Goal: Task Accomplishment & Management: Complete application form

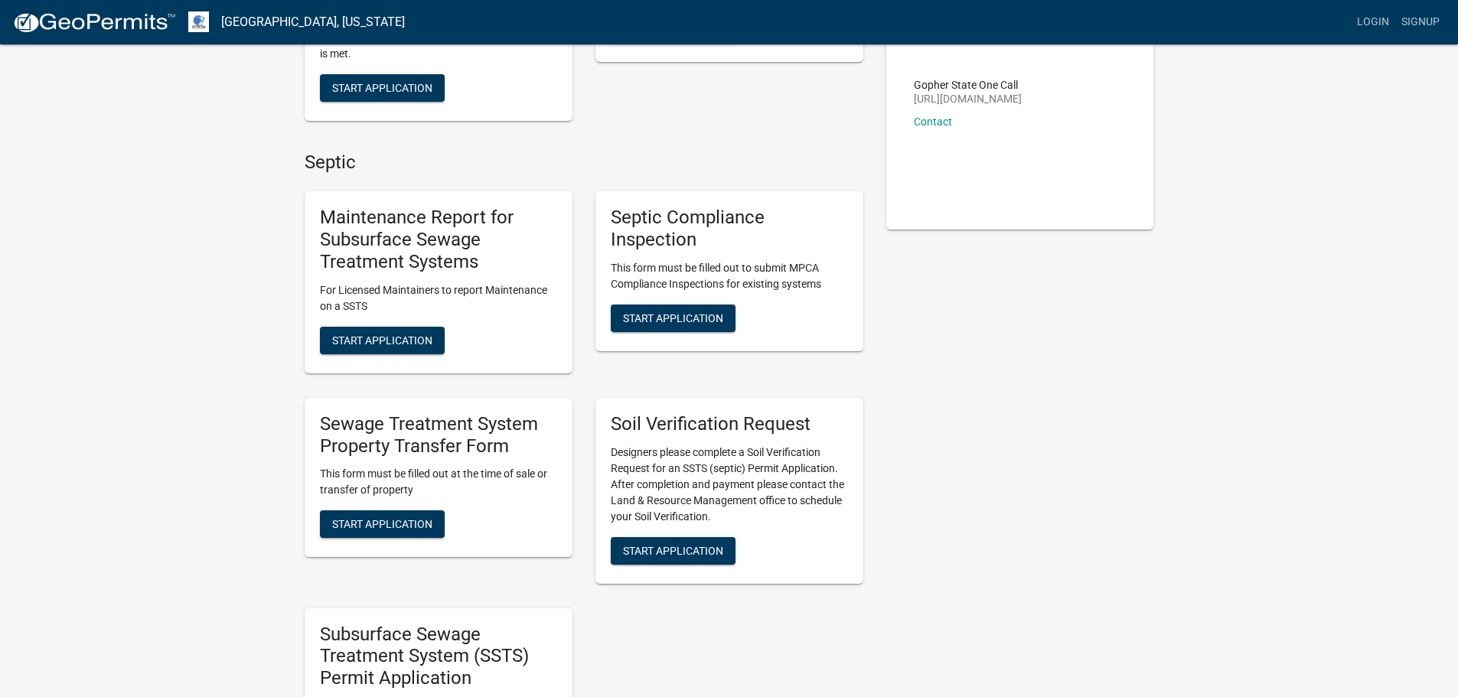
scroll to position [307, 0]
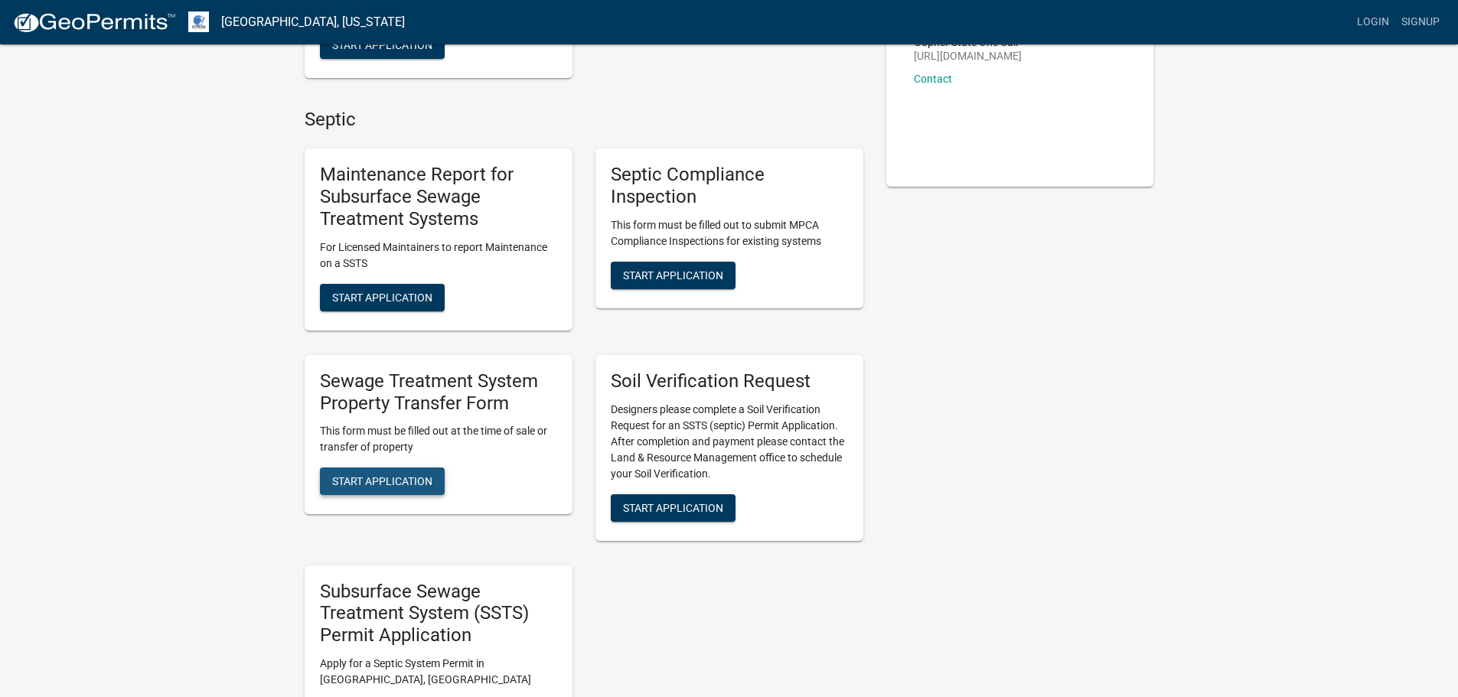
click at [396, 479] on span "Start Application" at bounding box center [382, 481] width 100 height 12
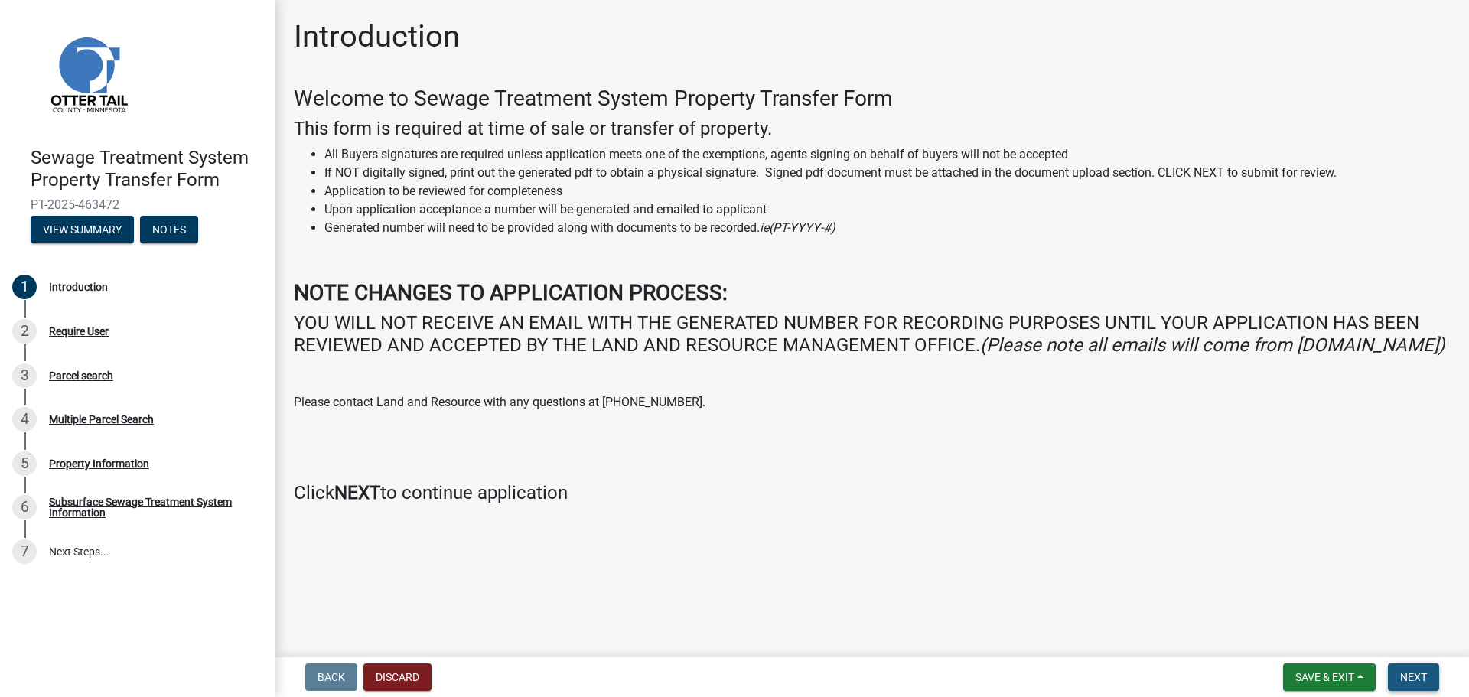
click at [1407, 674] on span "Next" at bounding box center [1413, 677] width 27 height 12
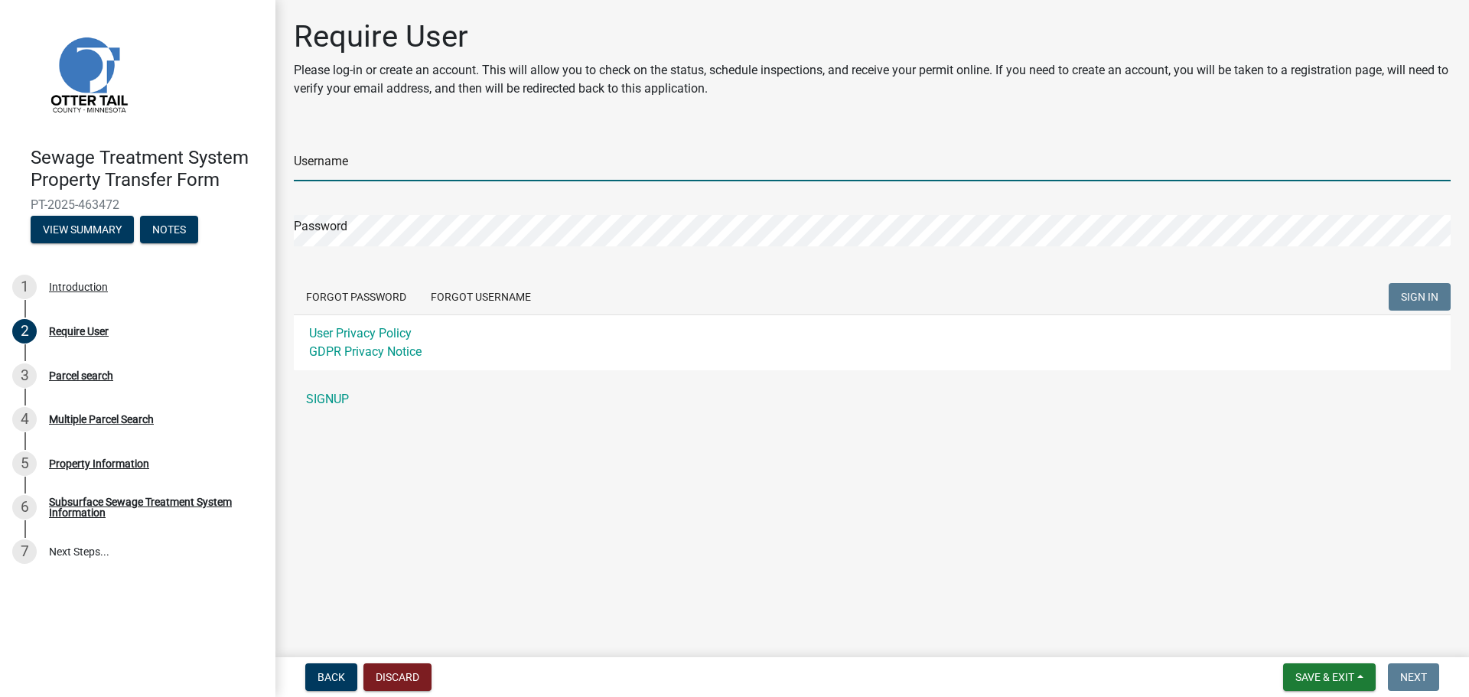
type input "[PERSON_NAME][EMAIL_ADDRESS][DOMAIN_NAME]"
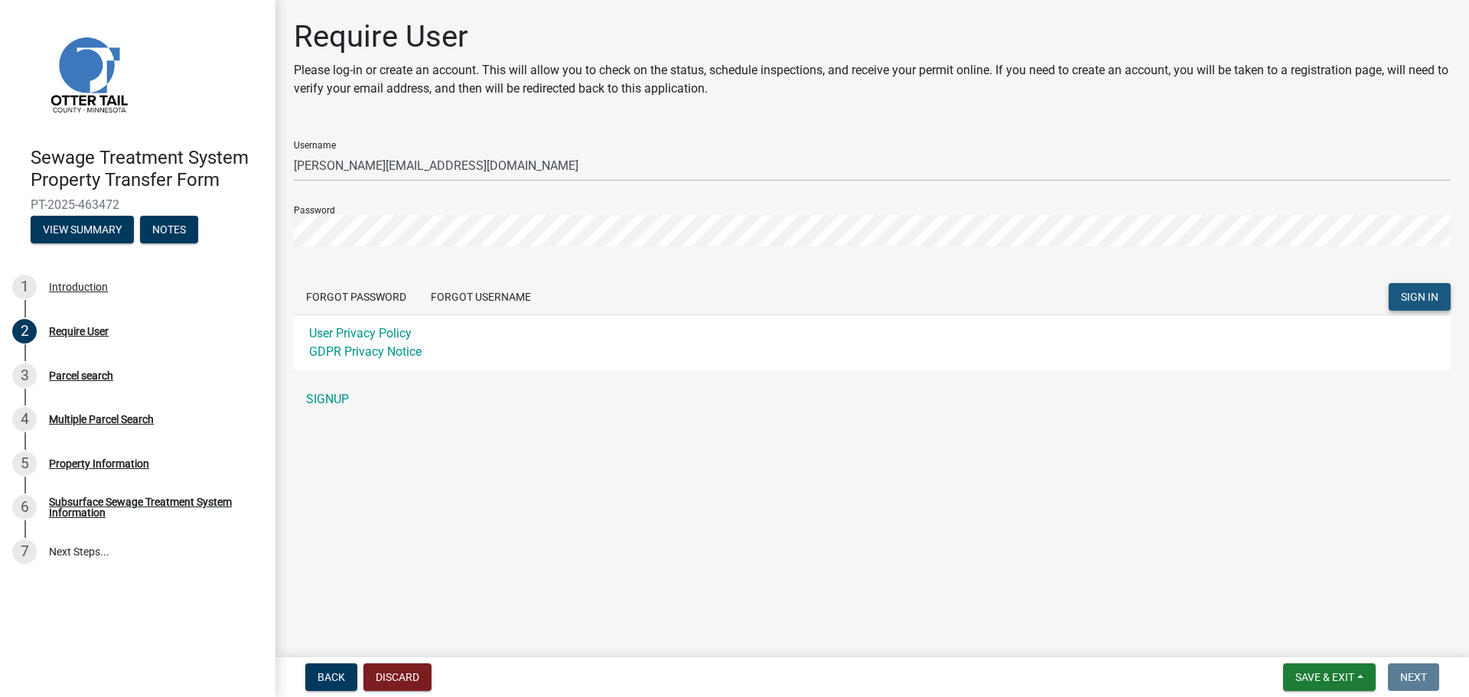
click at [1410, 292] on span "SIGN IN" at bounding box center [1419, 297] width 37 height 12
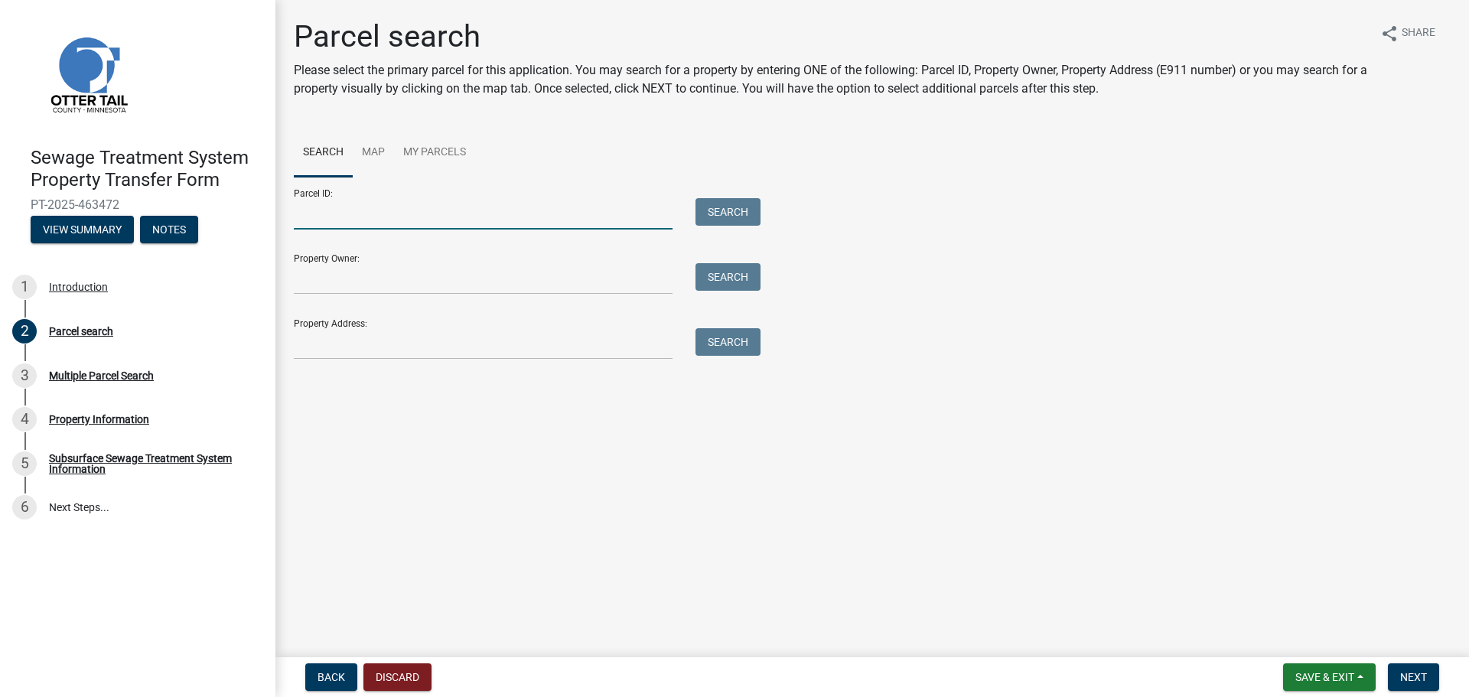
click at [370, 213] on input "Parcel ID:" at bounding box center [483, 213] width 379 height 31
click at [425, 282] on input "Property Owner:" at bounding box center [483, 278] width 379 height 31
type input "English"
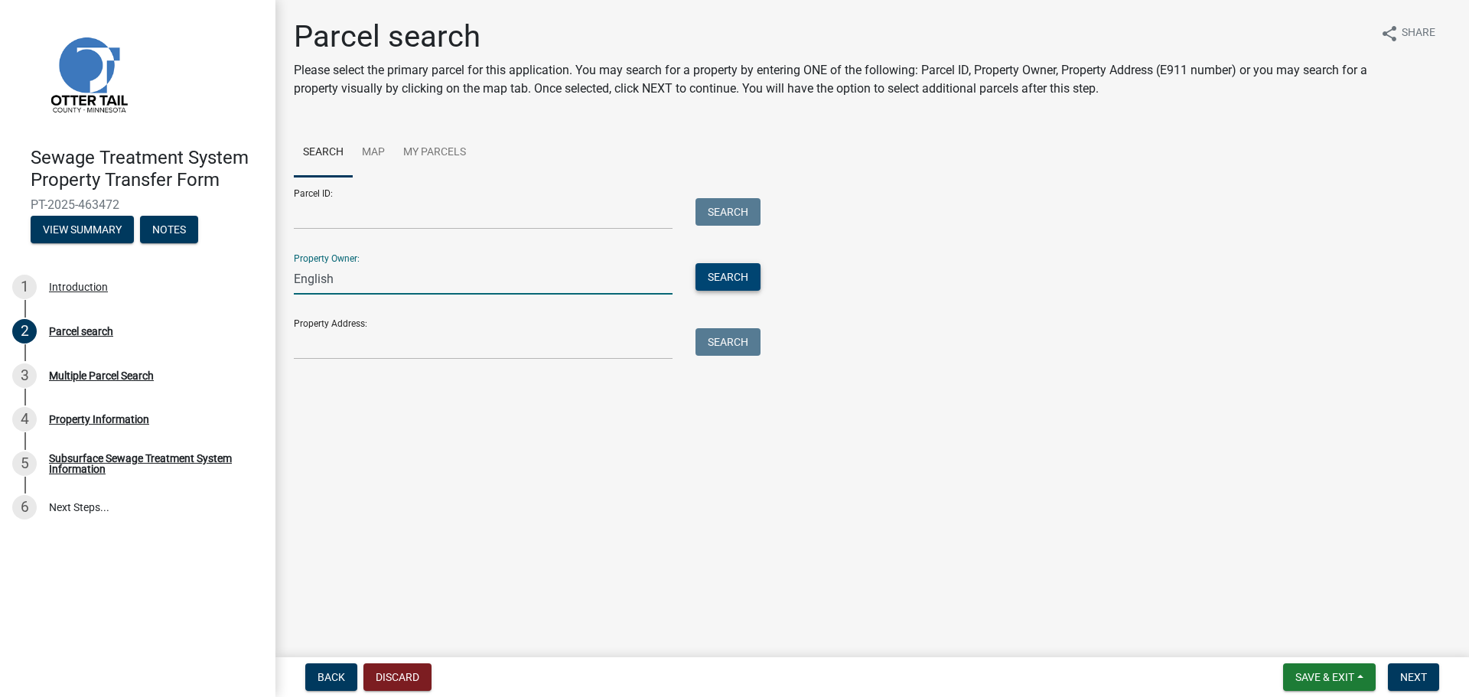
click at [750, 277] on button "Search" at bounding box center [728, 277] width 65 height 28
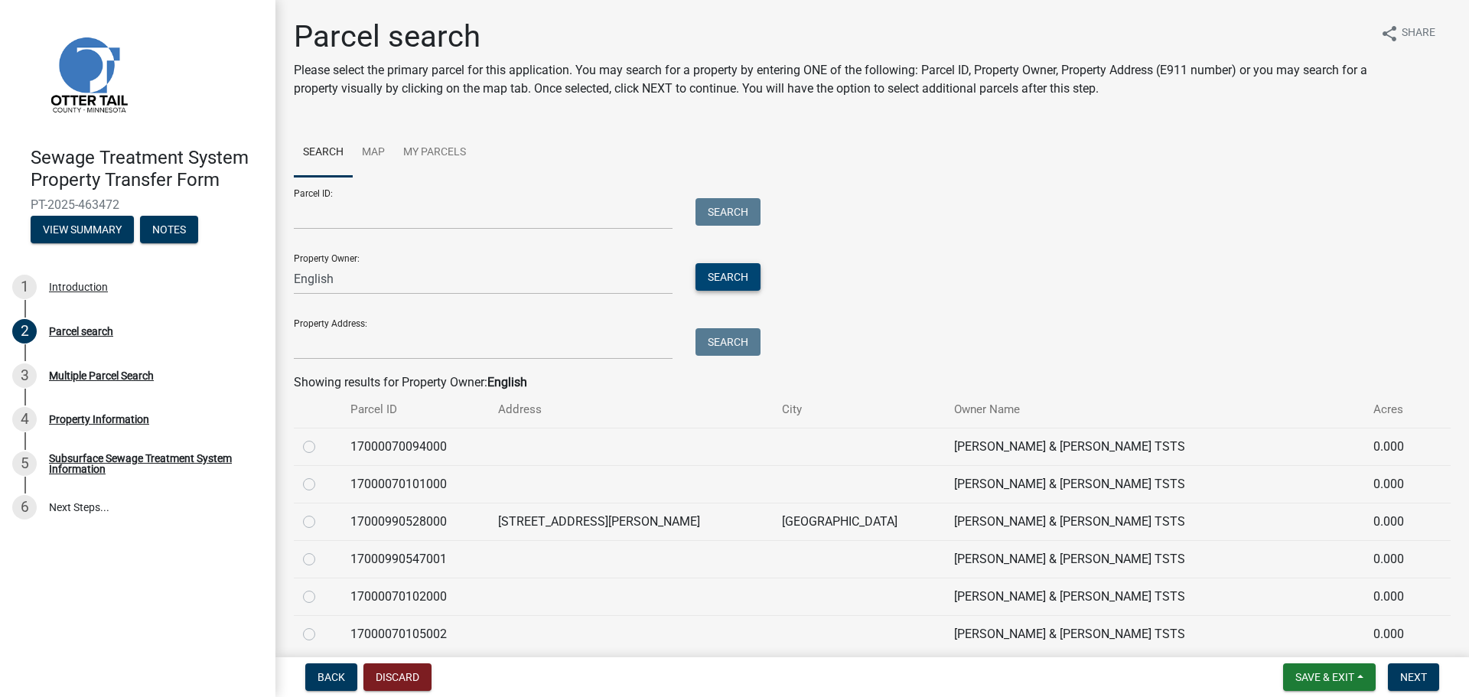
scroll to position [436, 0]
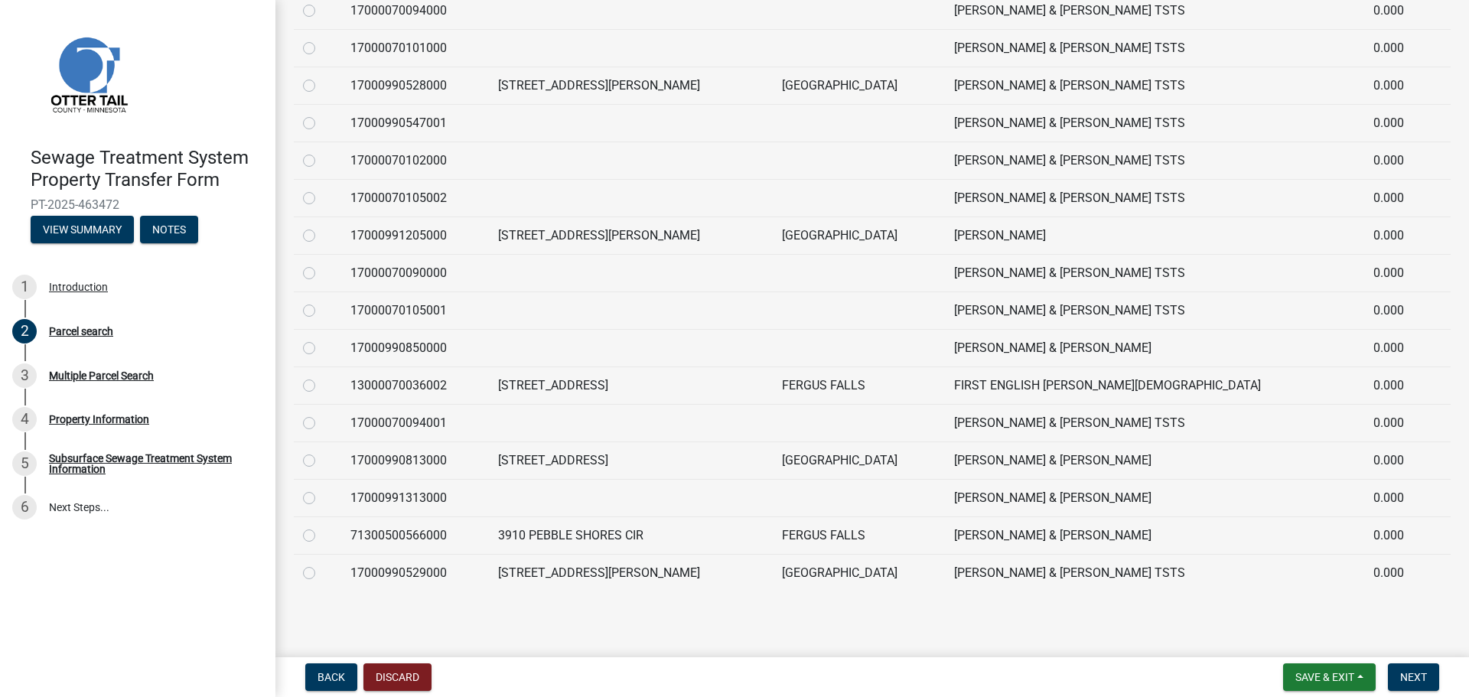
click at [321, 227] on label at bounding box center [321, 227] width 0 height 0
click at [321, 236] on input "radio" at bounding box center [326, 232] width 10 height 10
radio input "true"
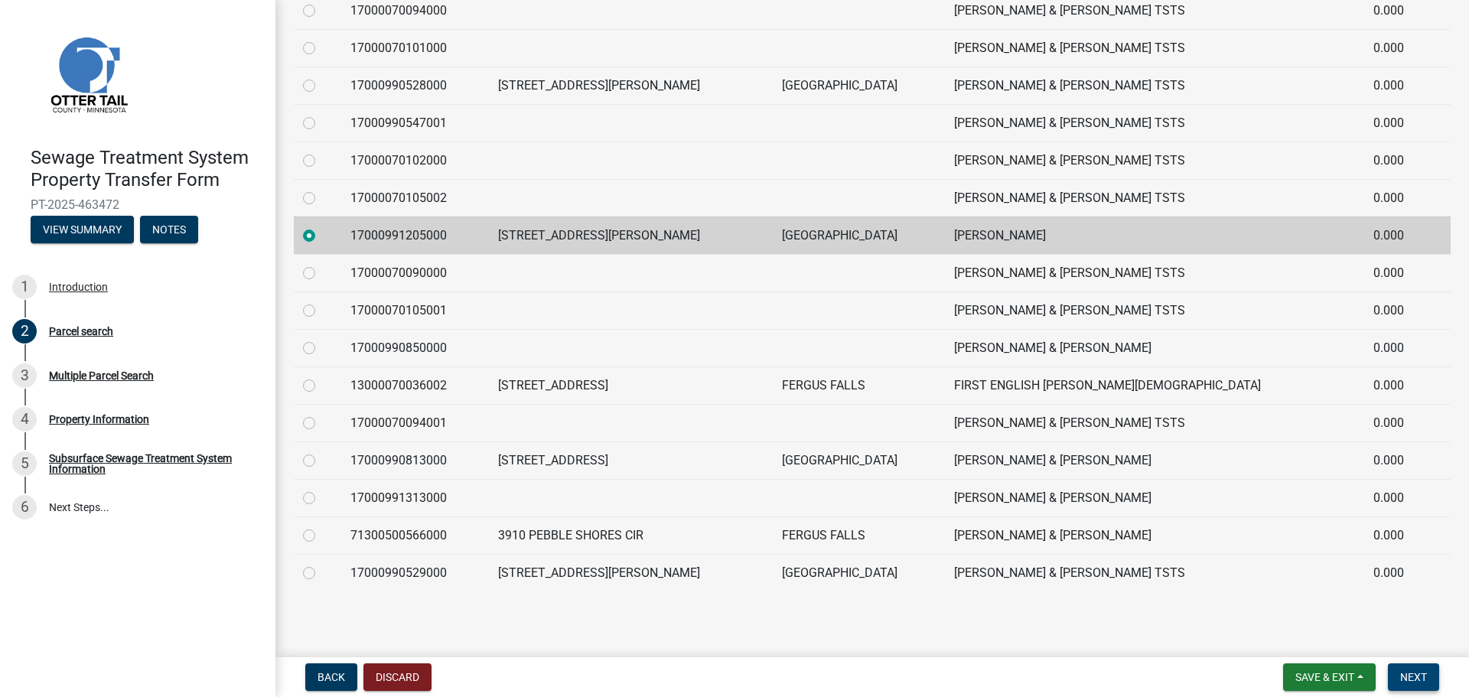
click at [1412, 673] on span "Next" at bounding box center [1413, 677] width 27 height 12
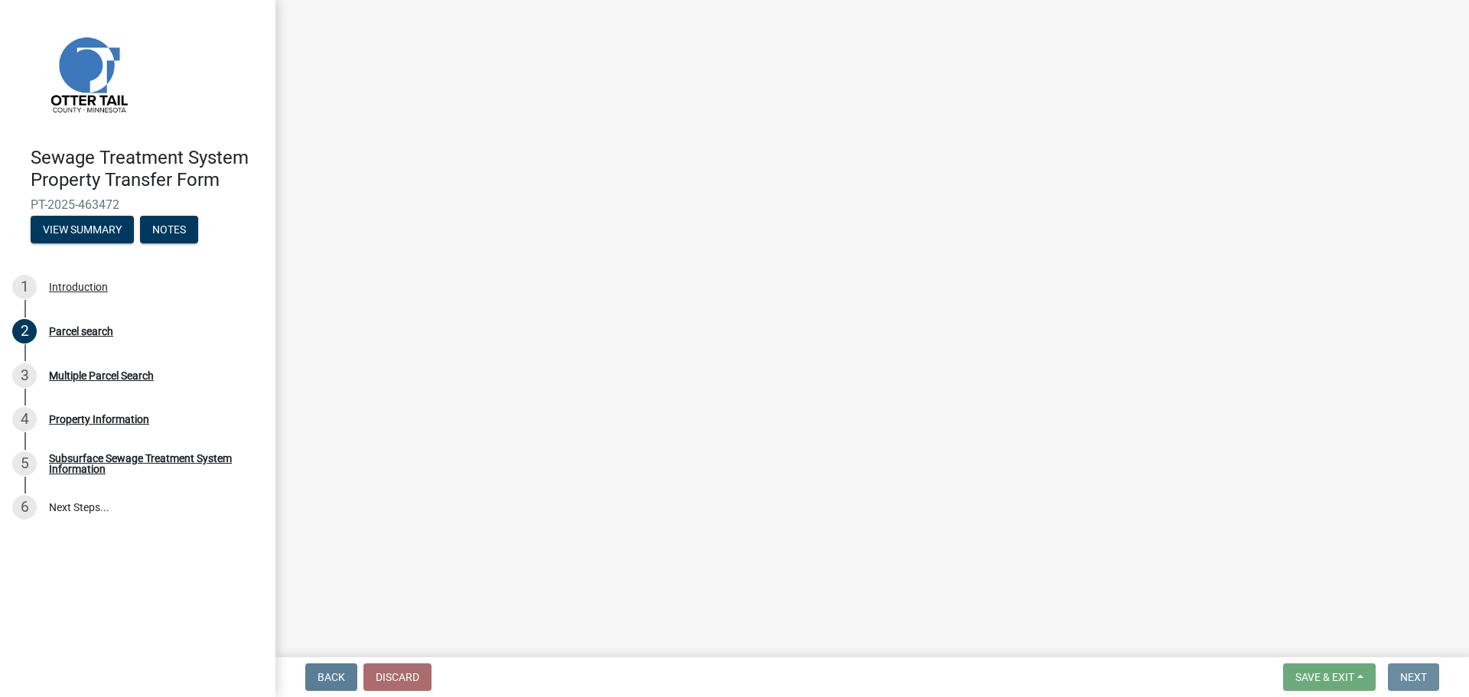
scroll to position [0, 0]
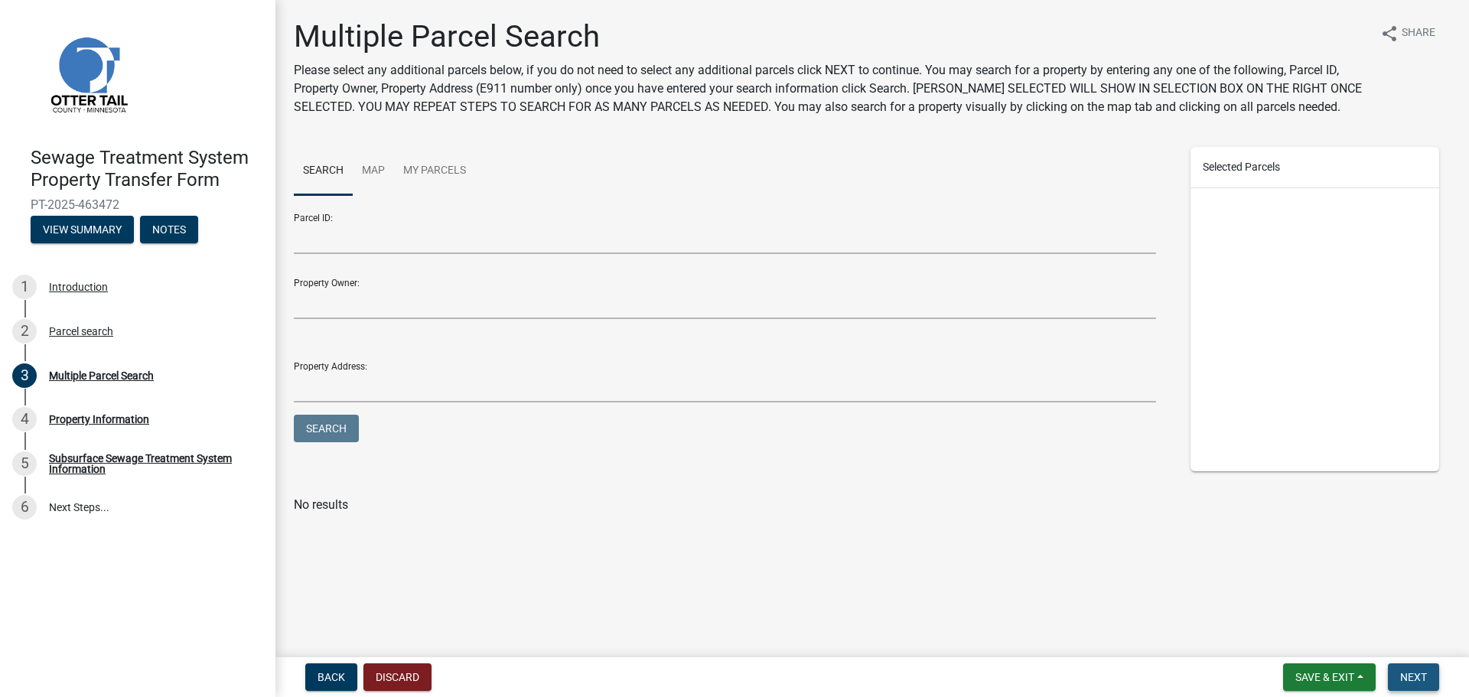
click at [1420, 679] on span "Next" at bounding box center [1413, 677] width 27 height 12
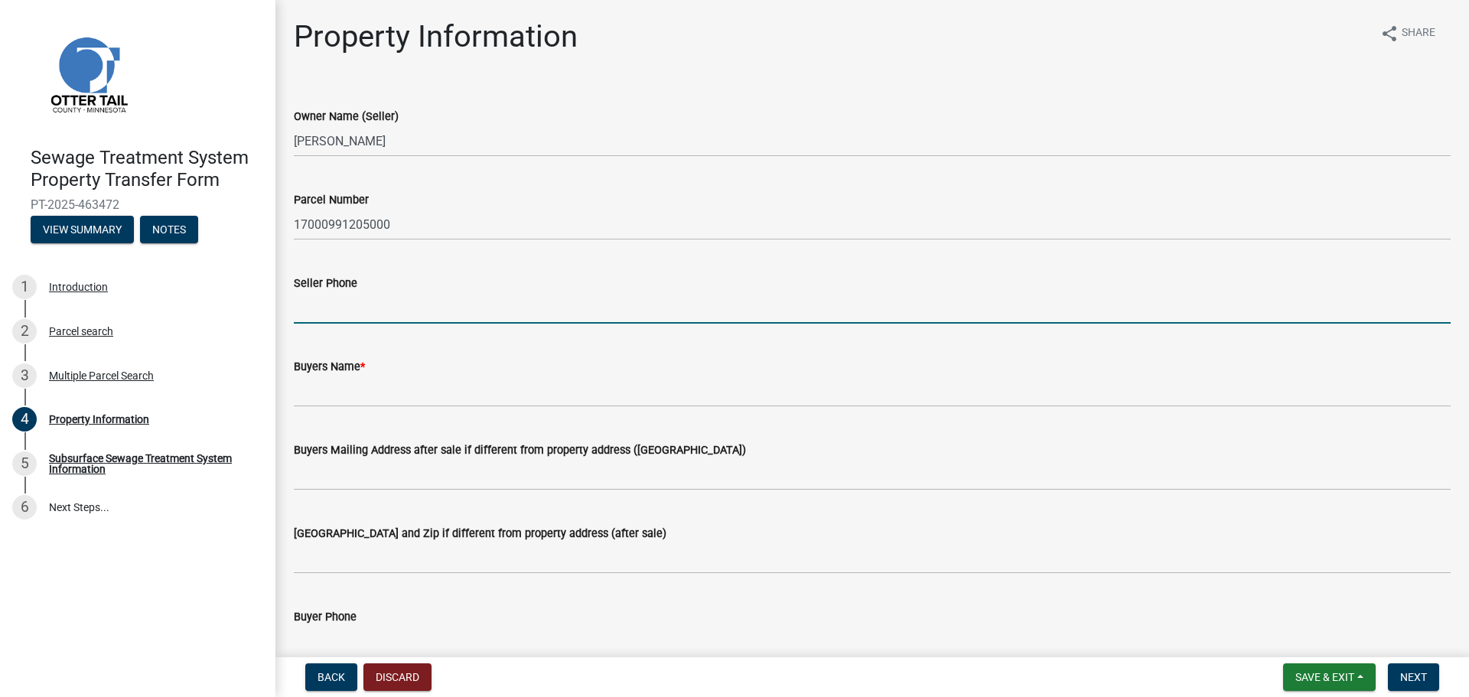
click at [375, 305] on input "Seller Phone" at bounding box center [872, 307] width 1157 height 31
type input "7012383723"
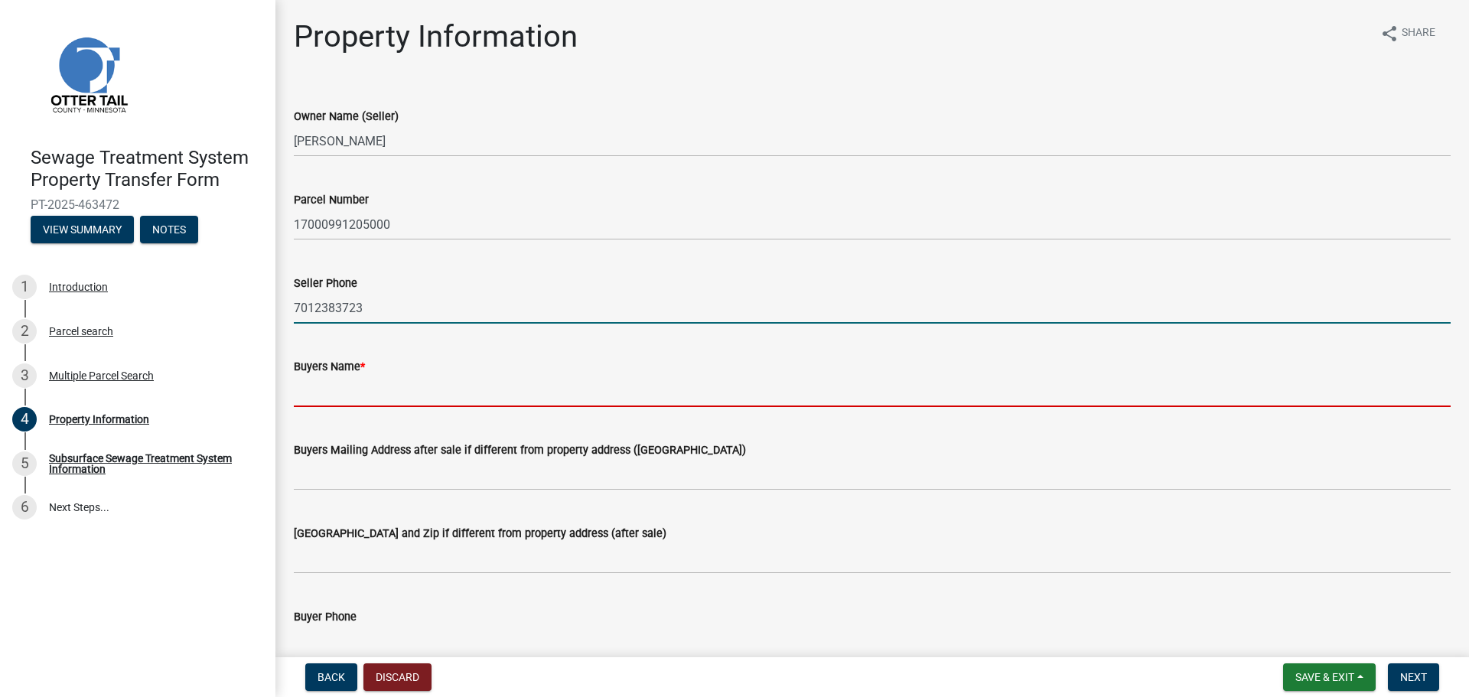
click at [393, 393] on input "Buyers Name *" at bounding box center [872, 391] width 1157 height 31
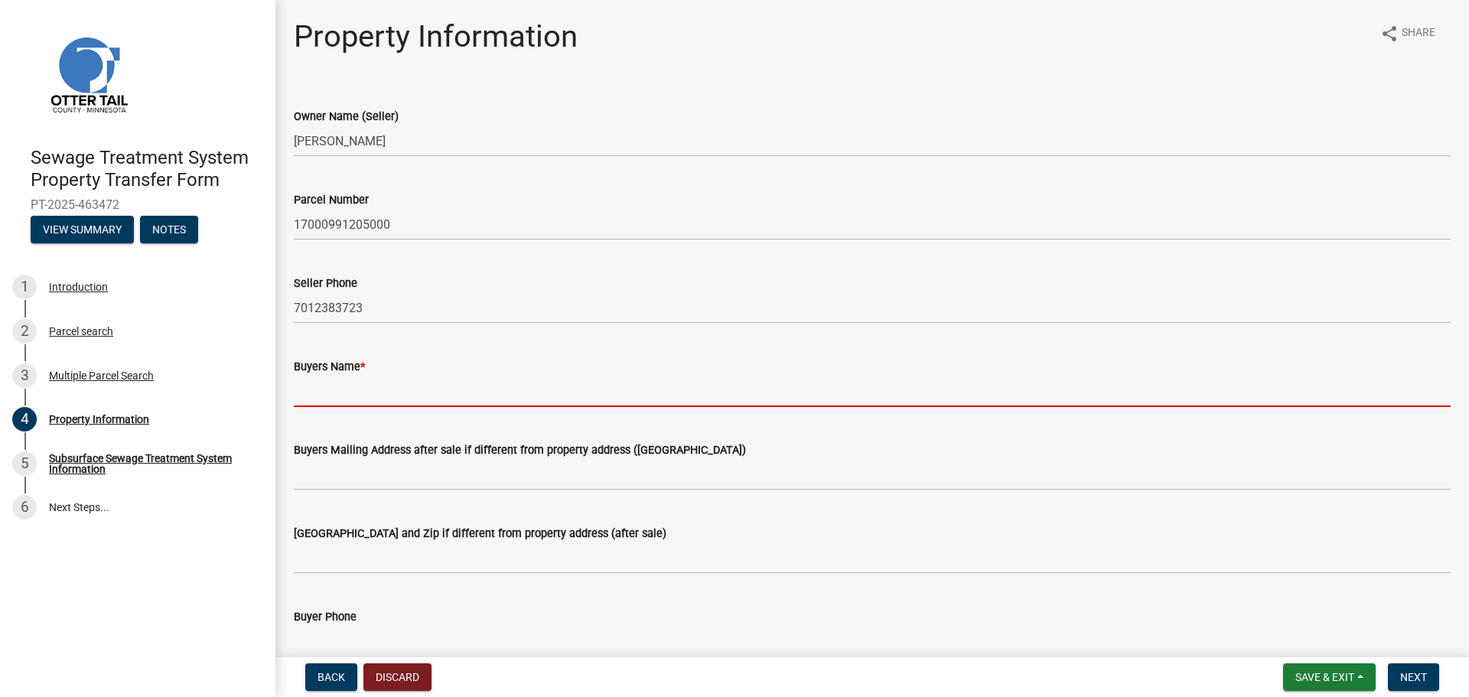
type input "[PERSON_NAME] and [PERSON_NAME]"
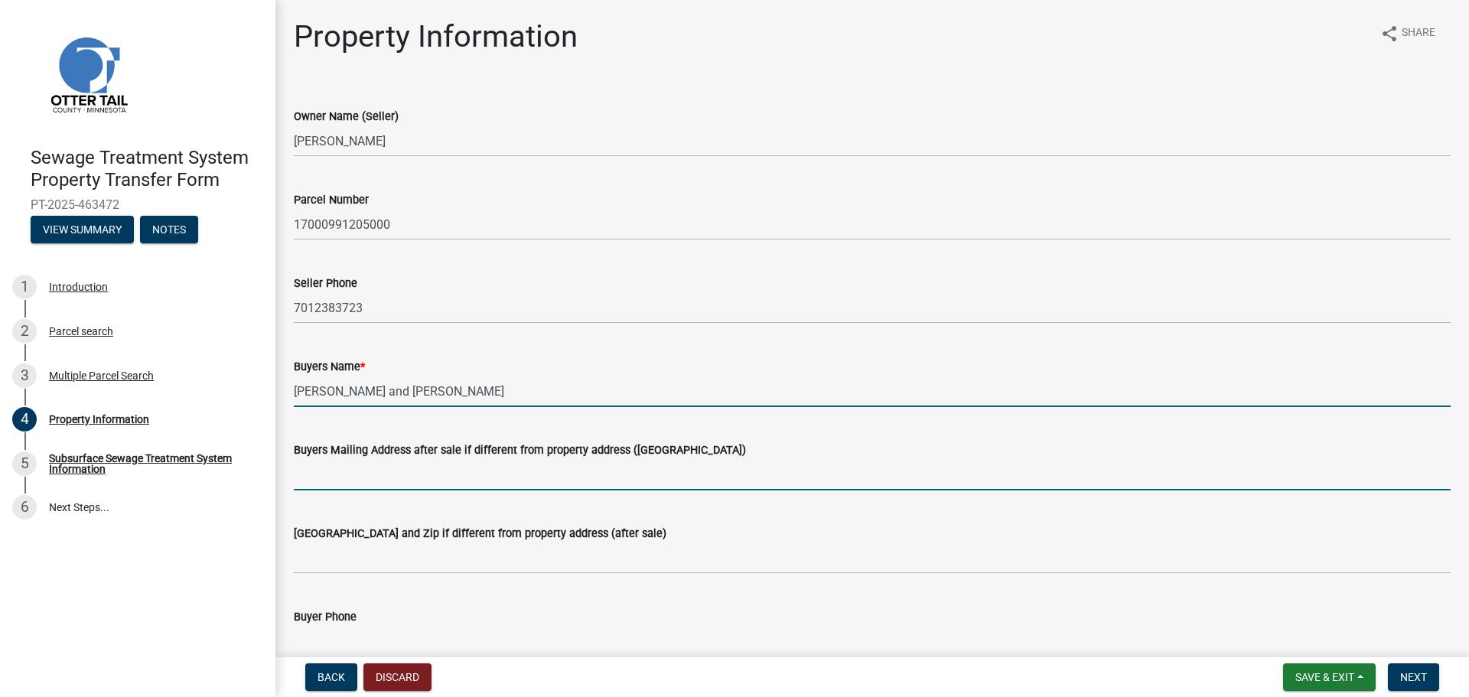
click at [411, 475] on input "Buyers Mailing Address after sale if different from property address ([GEOGRAPH…" at bounding box center [872, 474] width 1157 height 31
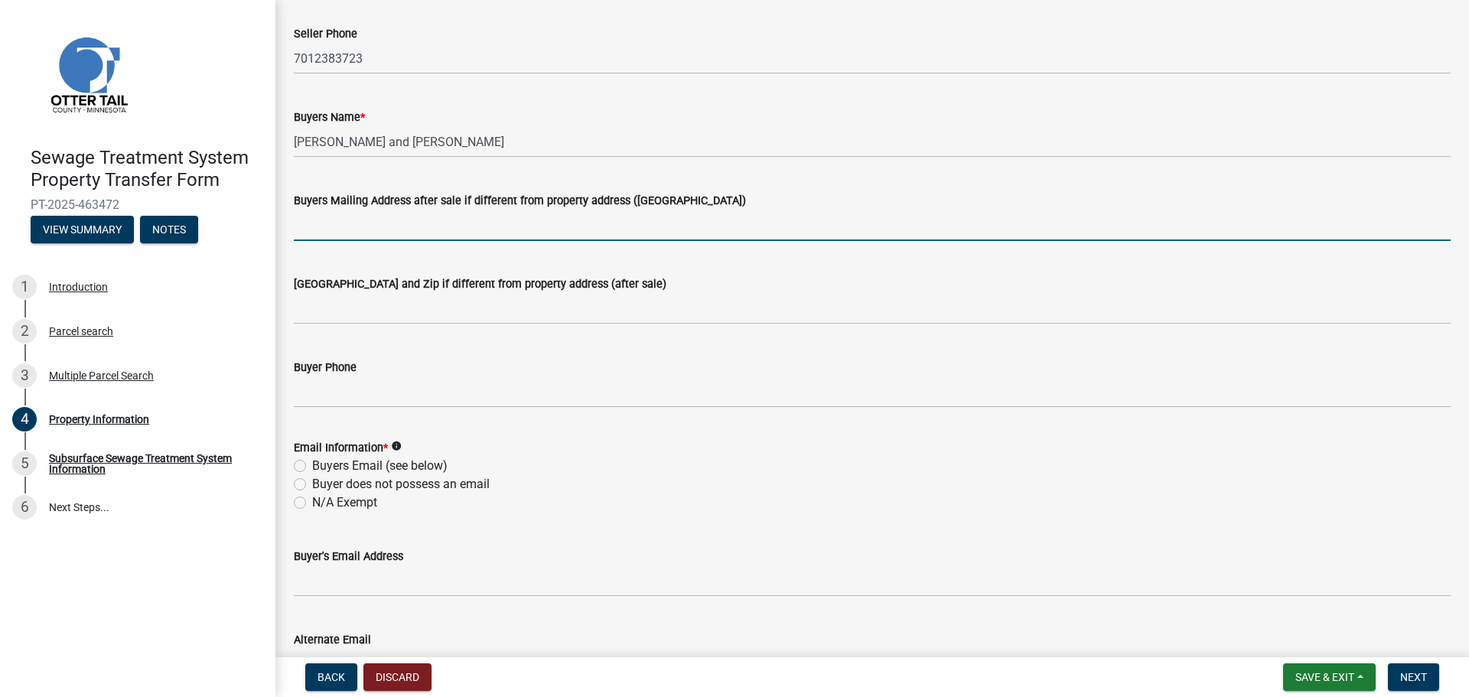
scroll to position [251, 0]
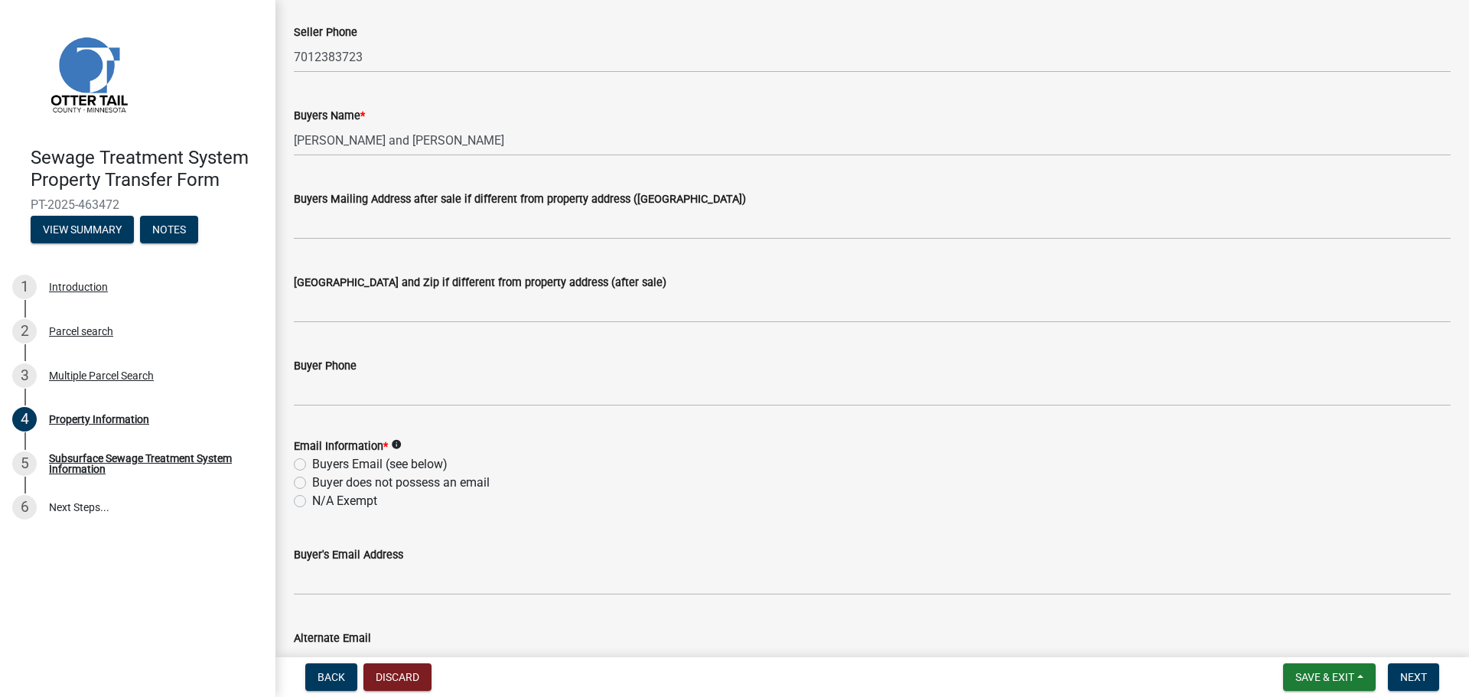
click at [312, 501] on label "N/A Exempt" at bounding box center [344, 501] width 65 height 18
click at [312, 501] on input "N/A Exempt" at bounding box center [317, 497] width 10 height 10
radio input "true"
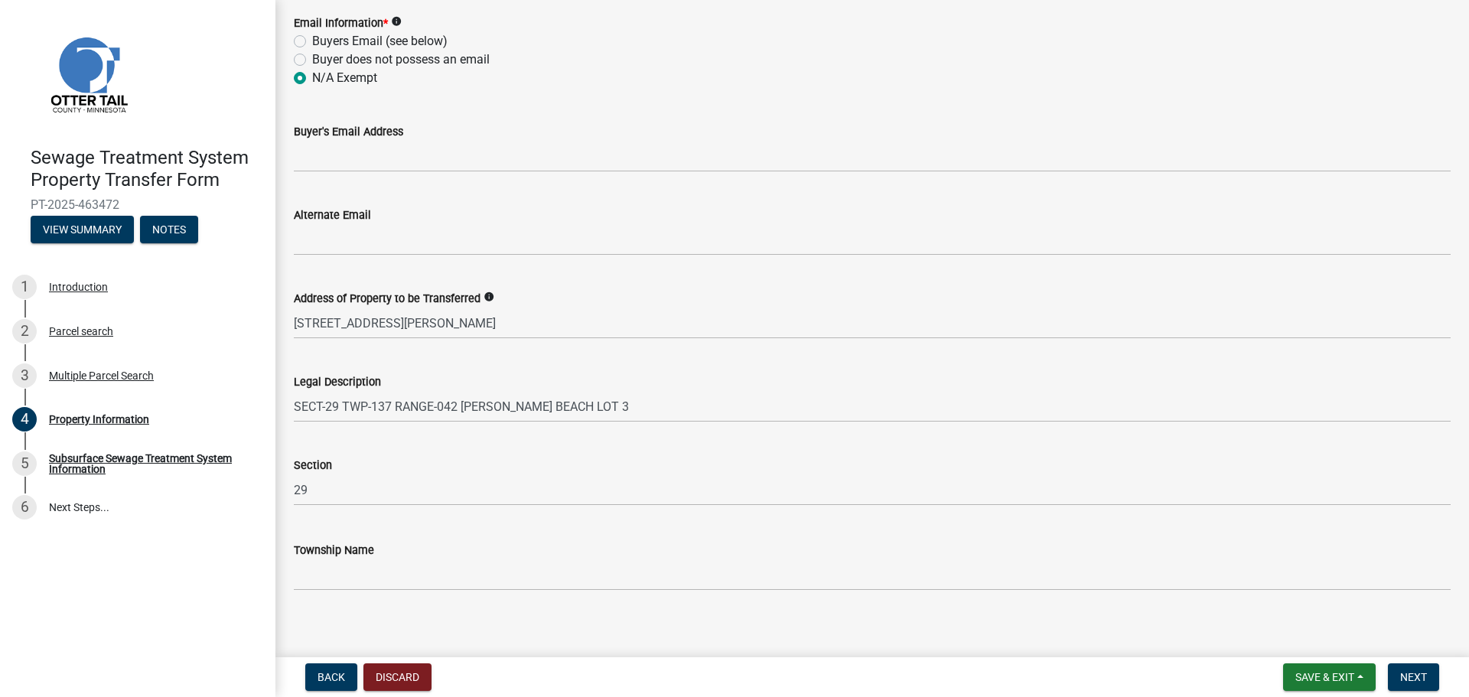
scroll to position [676, 0]
click at [1414, 681] on span "Next" at bounding box center [1413, 677] width 27 height 12
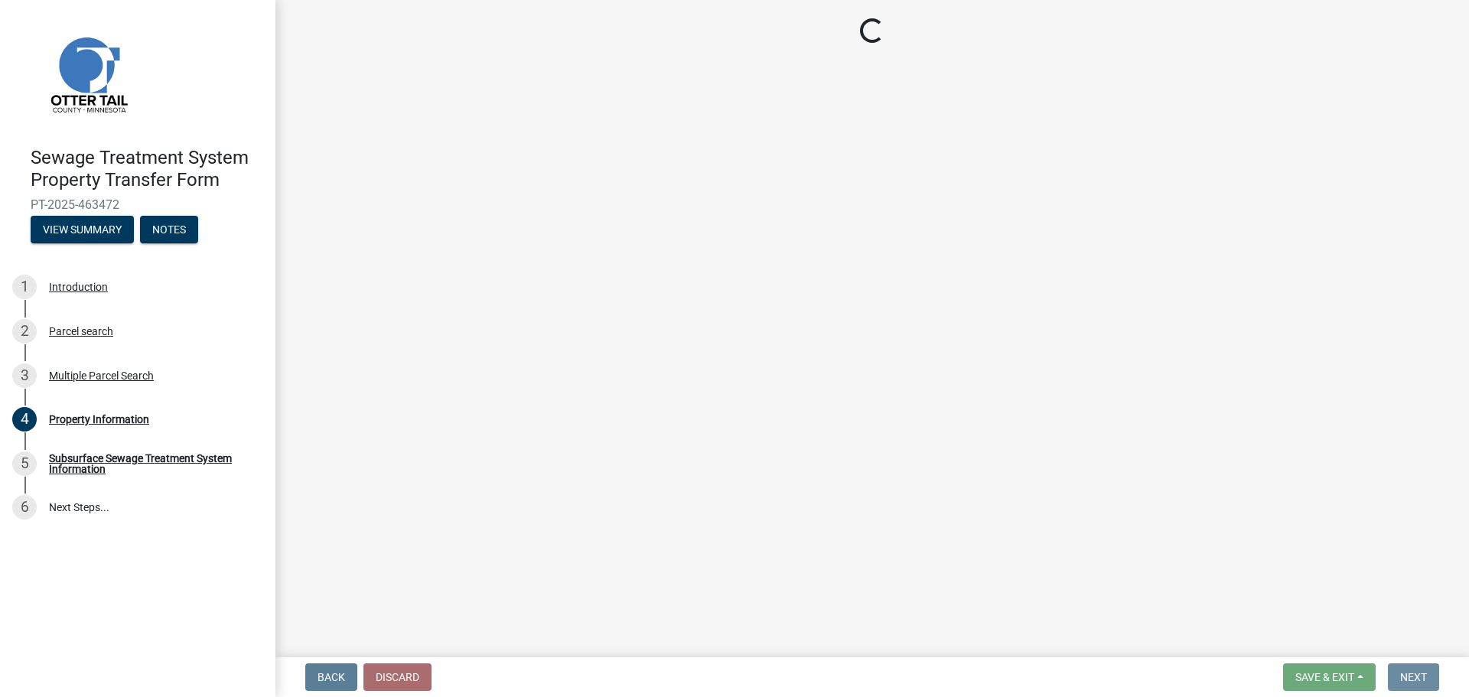
scroll to position [0, 0]
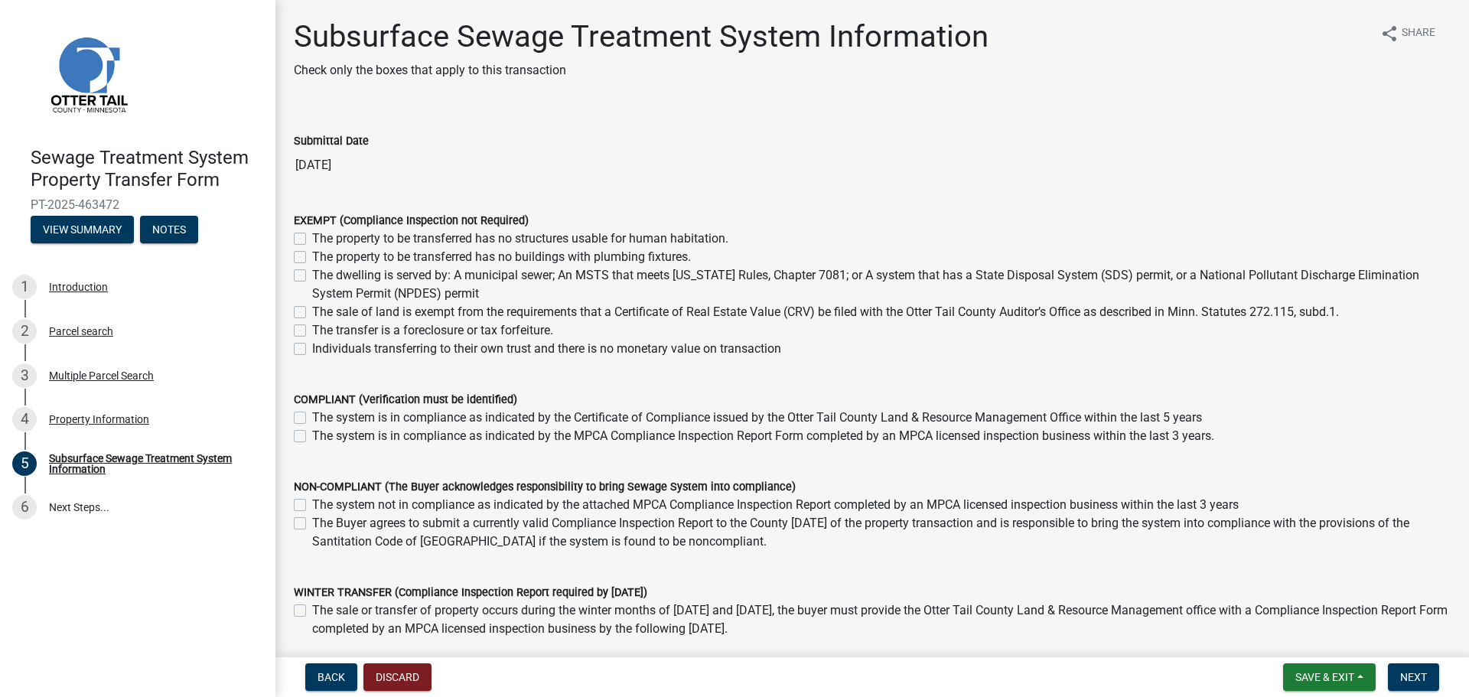
click at [312, 436] on label "The system is in compliance as indicated by the MPCA Compliance Inspection Repo…" at bounding box center [763, 436] width 902 height 18
click at [312, 436] on input "The system is in compliance as indicated by the MPCA Compliance Inspection Repo…" at bounding box center [317, 432] width 10 height 10
checkbox input "true"
checkbox input "false"
checkbox input "true"
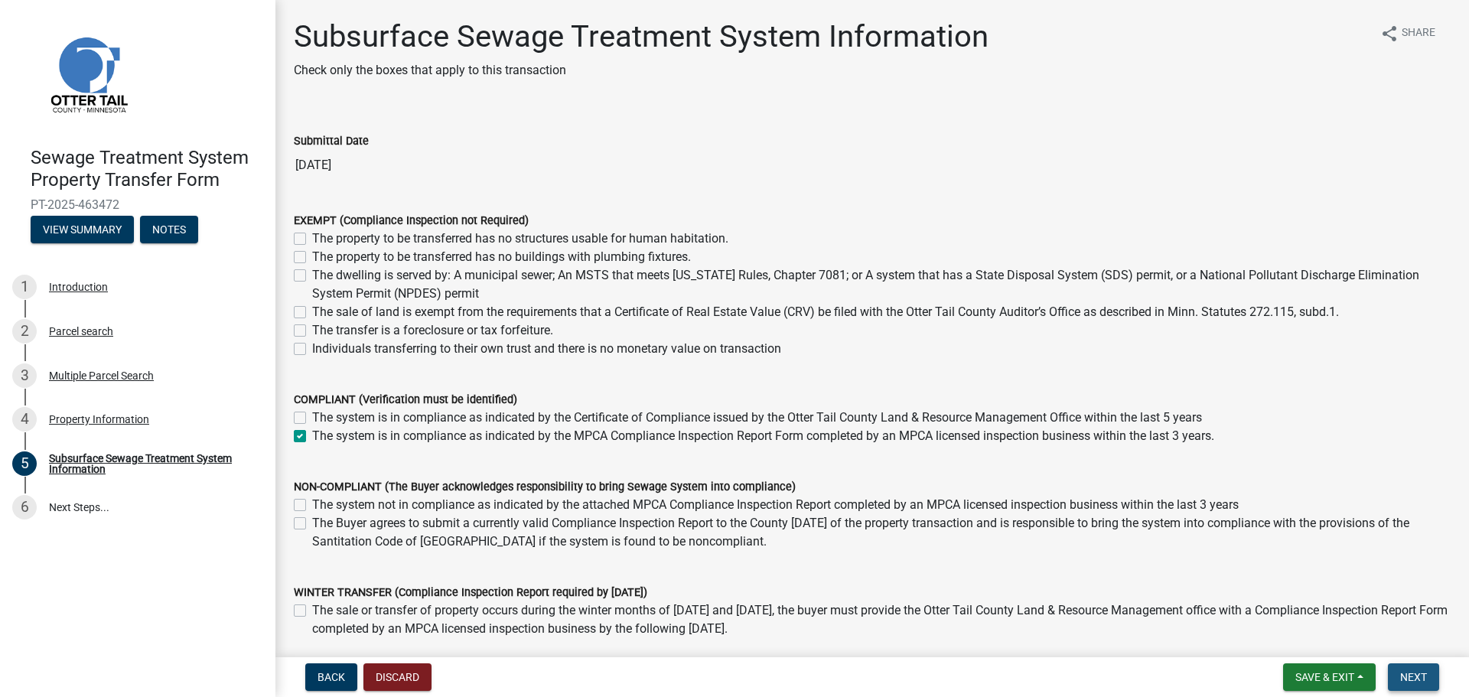
click at [1408, 680] on span "Next" at bounding box center [1413, 677] width 27 height 12
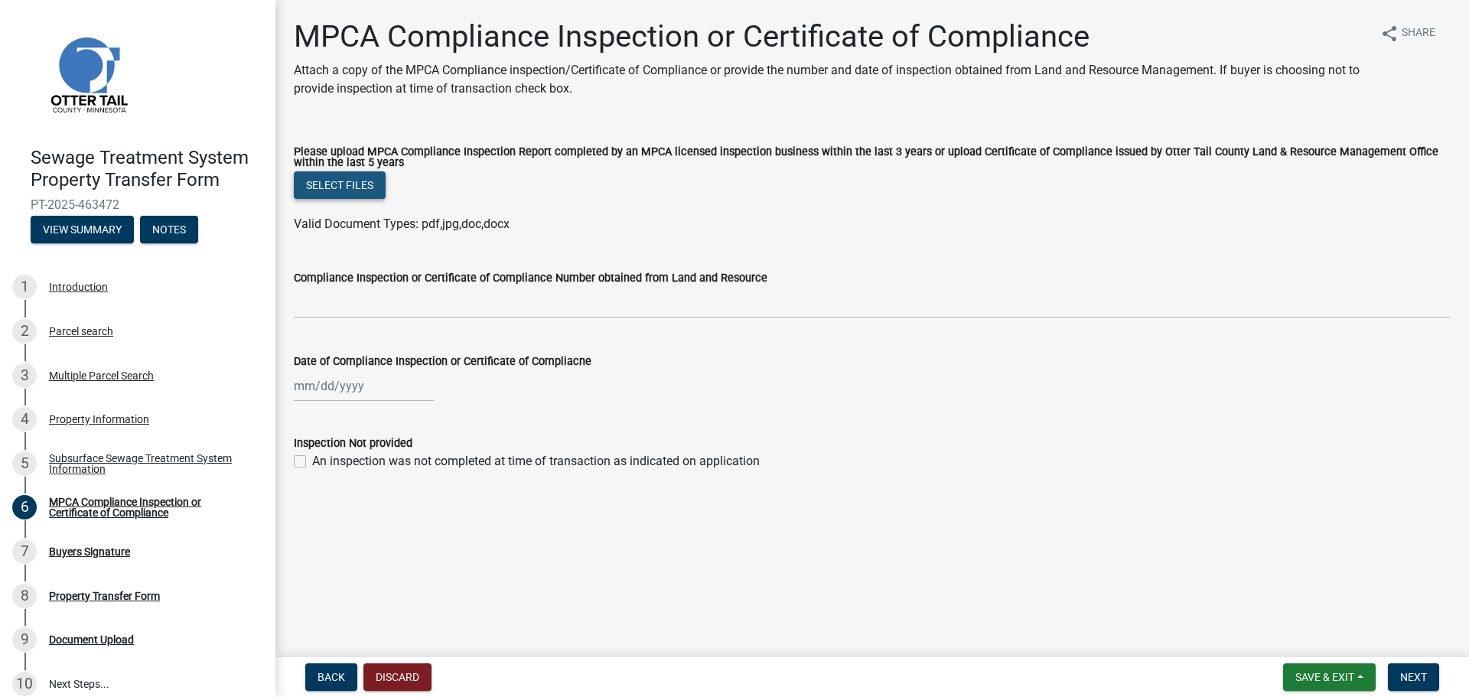
click at [334, 178] on button "Select files" at bounding box center [340, 185] width 92 height 28
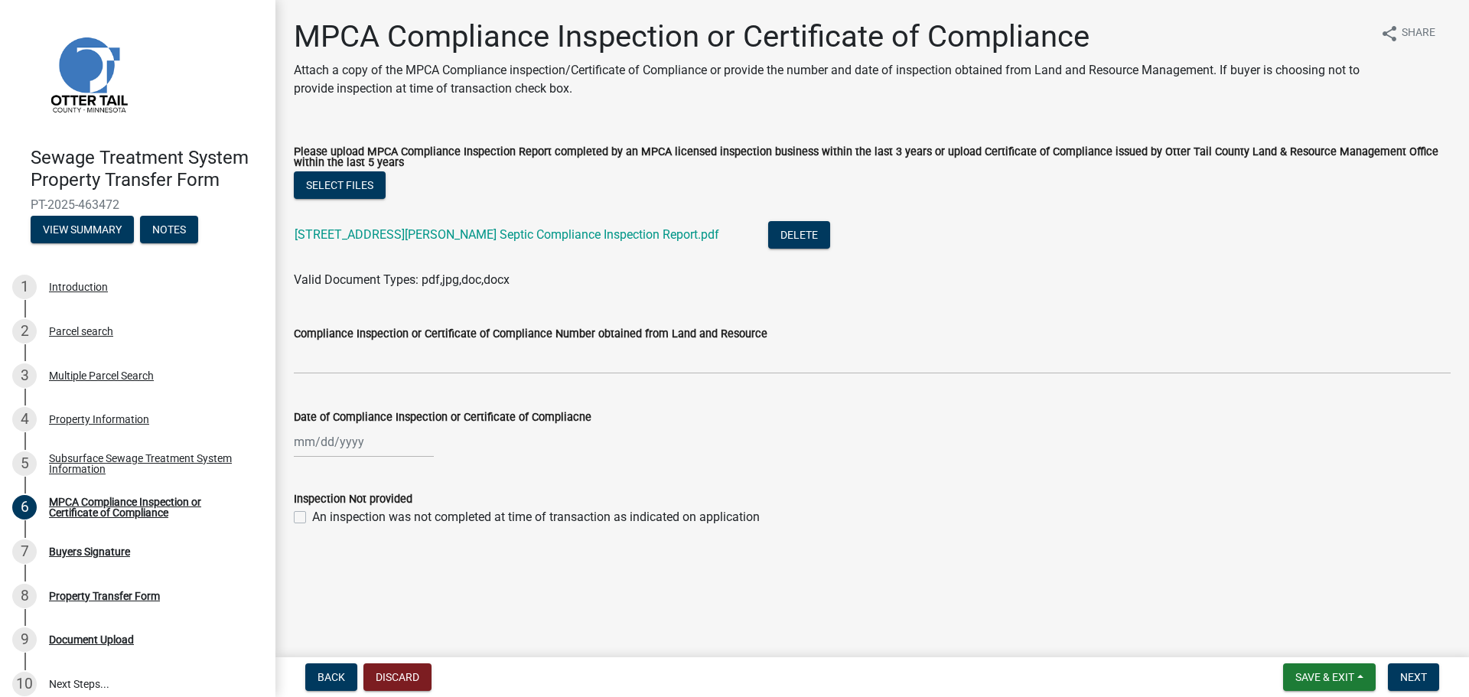
click at [305, 448] on div at bounding box center [364, 441] width 140 height 31
select select "8"
select select "2025"
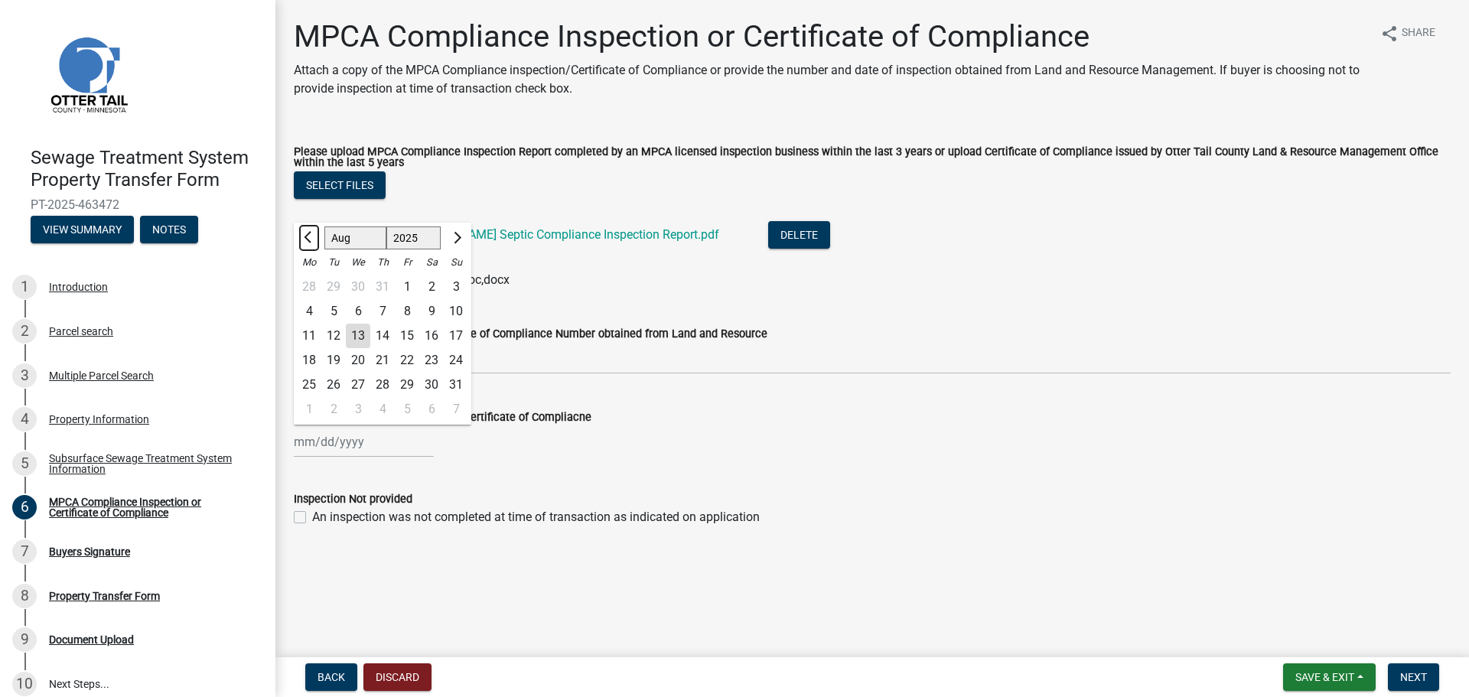
click at [310, 243] on span "Previous month" at bounding box center [309, 237] width 11 height 11
select select "6"
click at [382, 309] on div "5" at bounding box center [382, 311] width 24 height 24
type input "[DATE]"
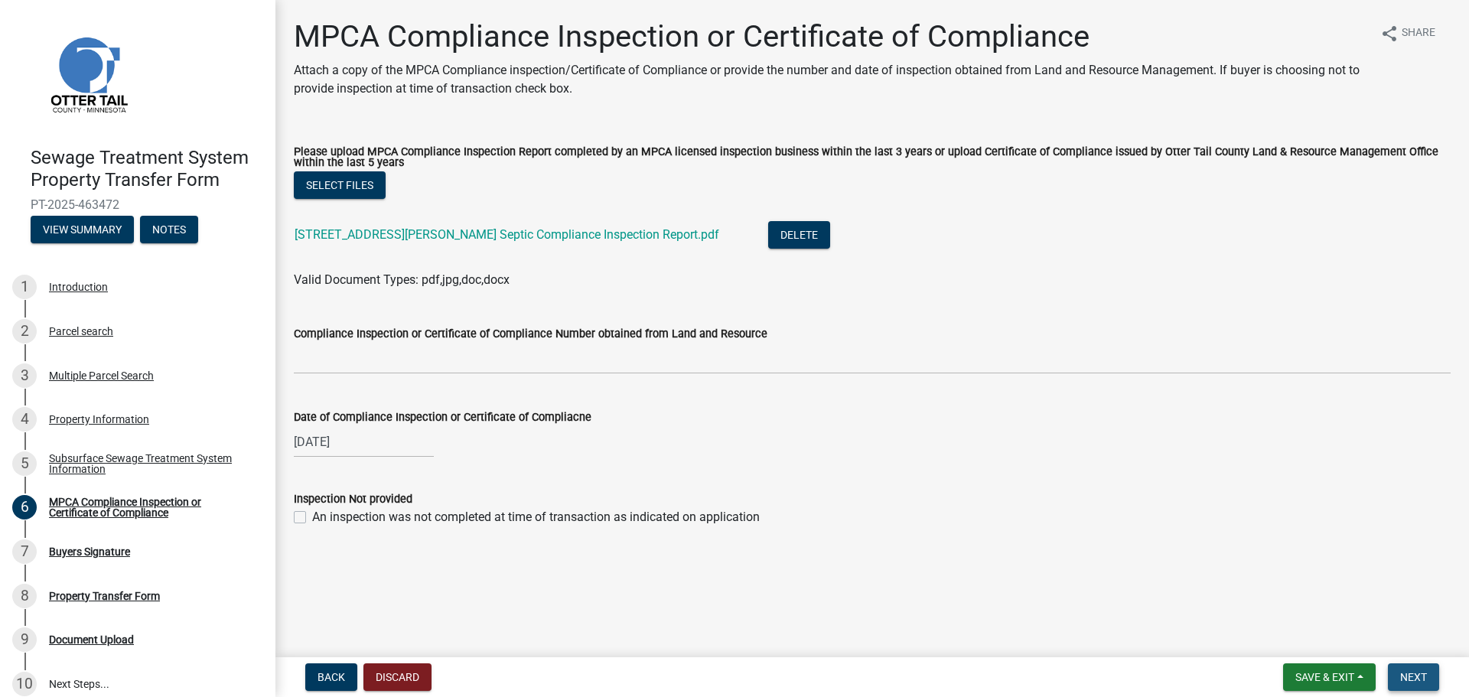
click at [1417, 681] on span "Next" at bounding box center [1413, 677] width 27 height 12
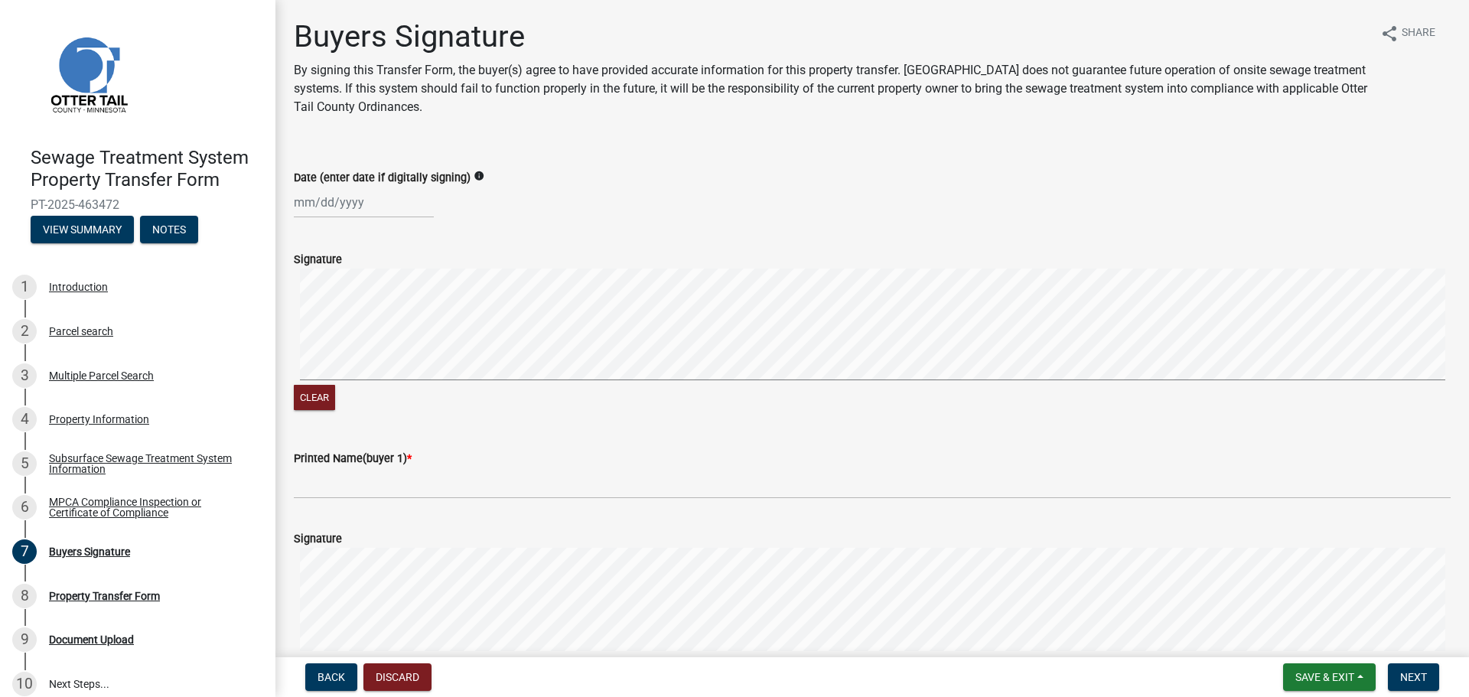
select select "8"
select select "2025"
click at [357, 202] on div "[PERSON_NAME] Feb Mar Apr [PERSON_NAME][DATE] Oct Nov [DATE] 1526 1527 1528 152…" at bounding box center [364, 202] width 140 height 31
click at [357, 330] on div "13" at bounding box center [358, 333] width 24 height 24
type input "[DATE]"
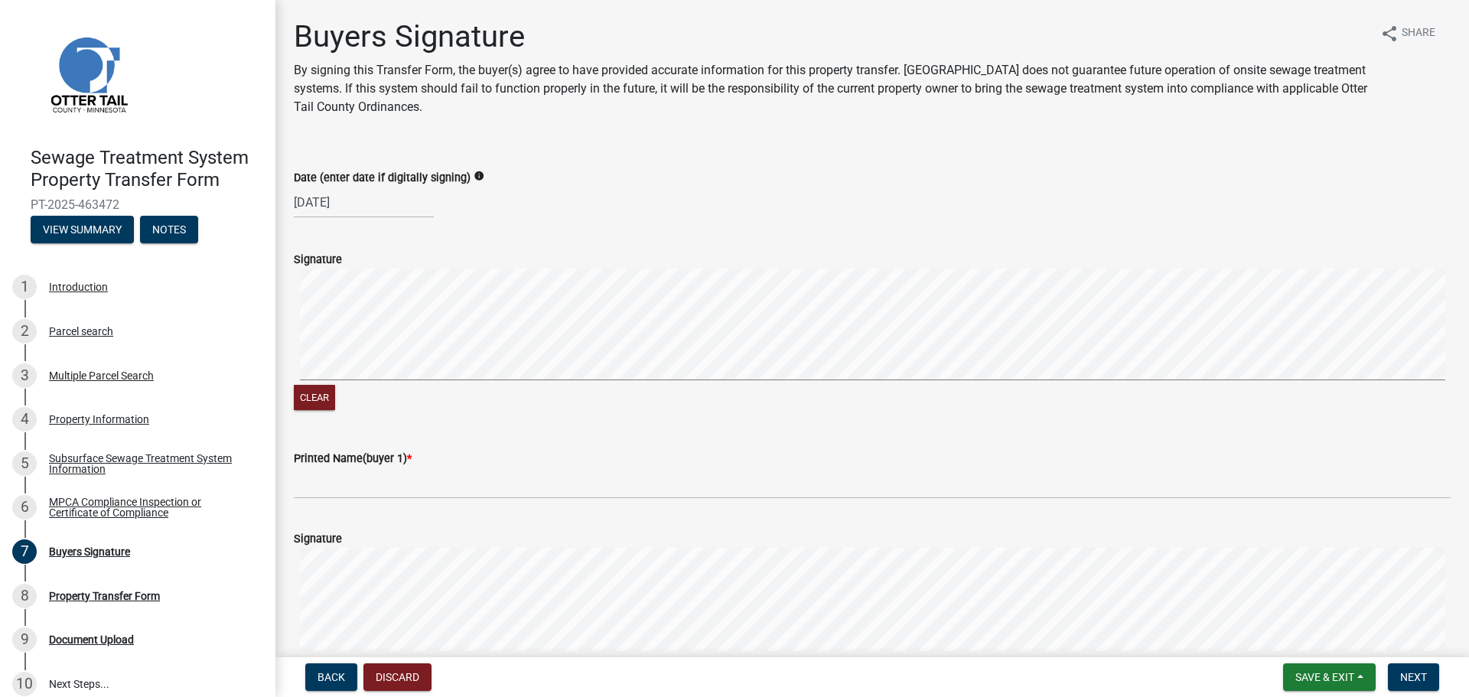
click at [329, 262] on label "Signature" at bounding box center [318, 260] width 48 height 11
click at [321, 396] on button "Clear" at bounding box center [314, 397] width 41 height 25
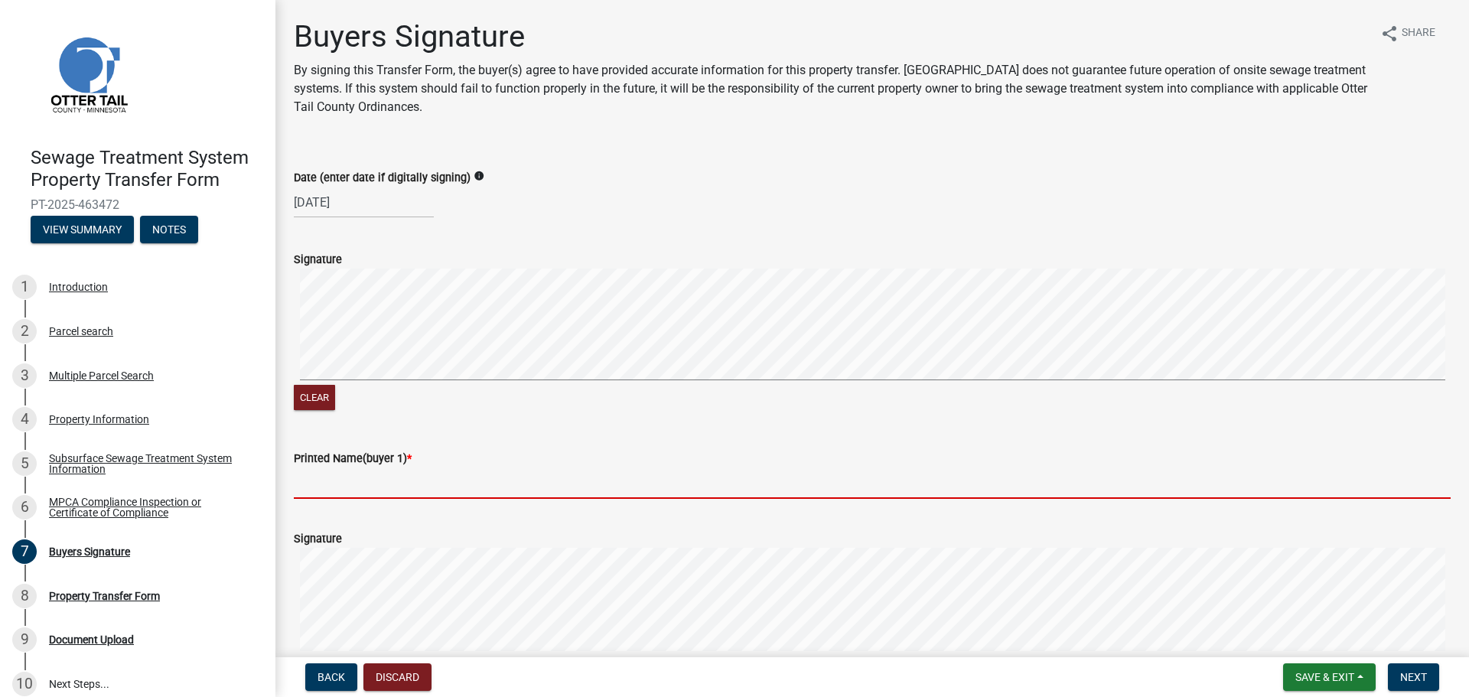
click at [347, 487] on input "Printed Name(buyer 1) *" at bounding box center [872, 483] width 1157 height 31
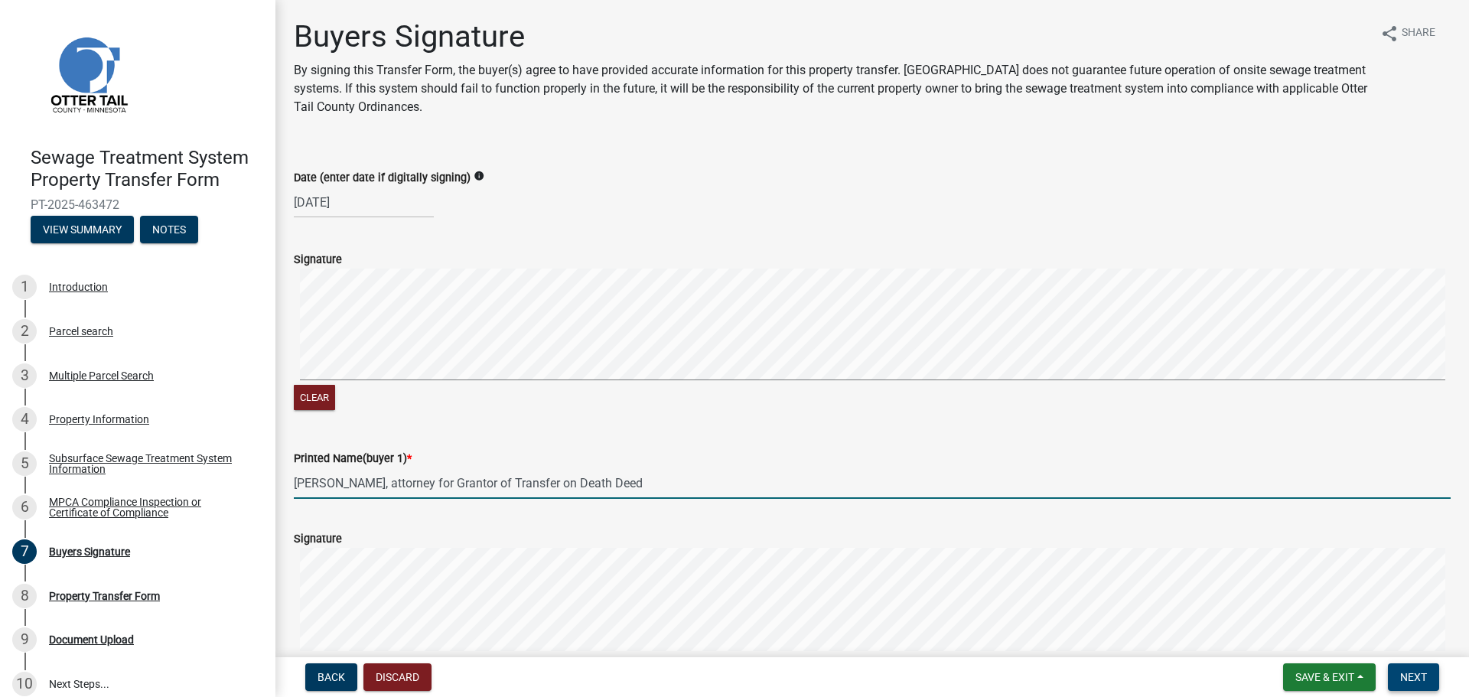
type input "[PERSON_NAME], attorney for Grantor of Transfer on Death Deed"
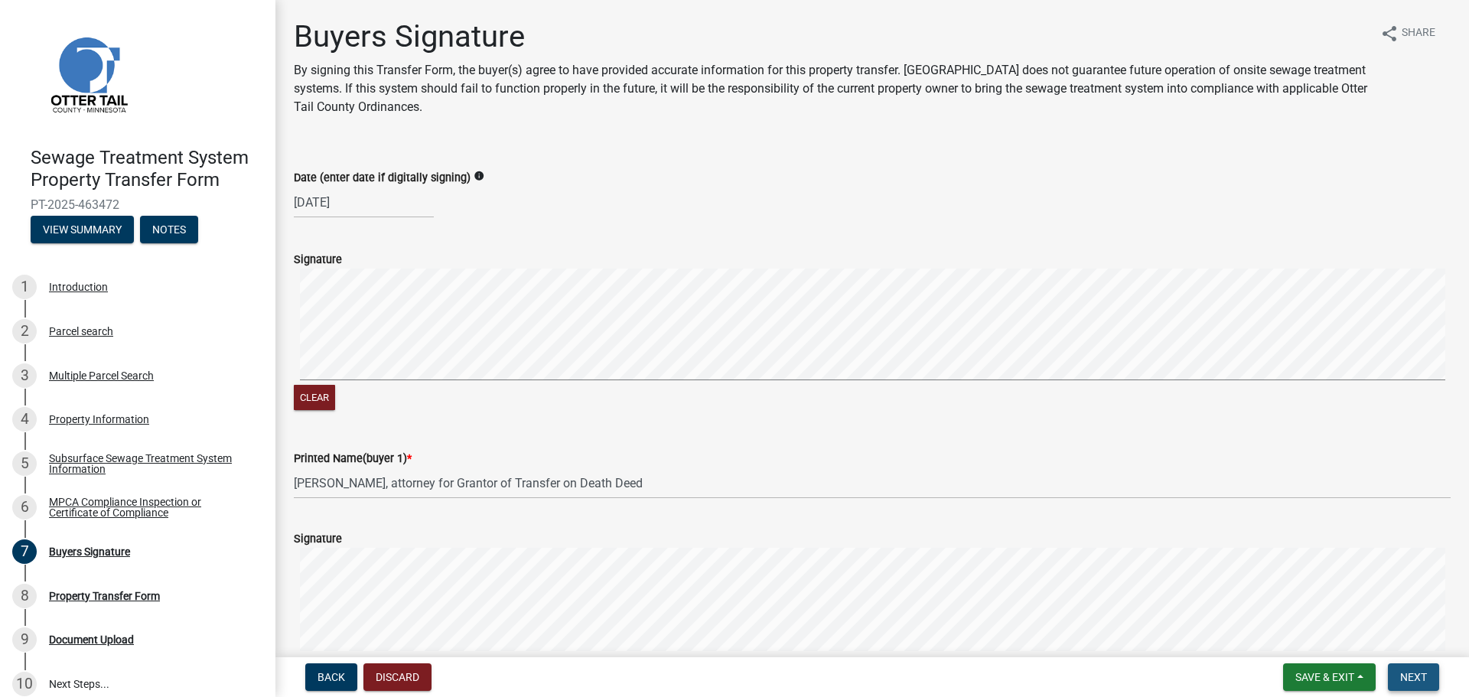
click at [1427, 672] on span "Next" at bounding box center [1413, 677] width 27 height 12
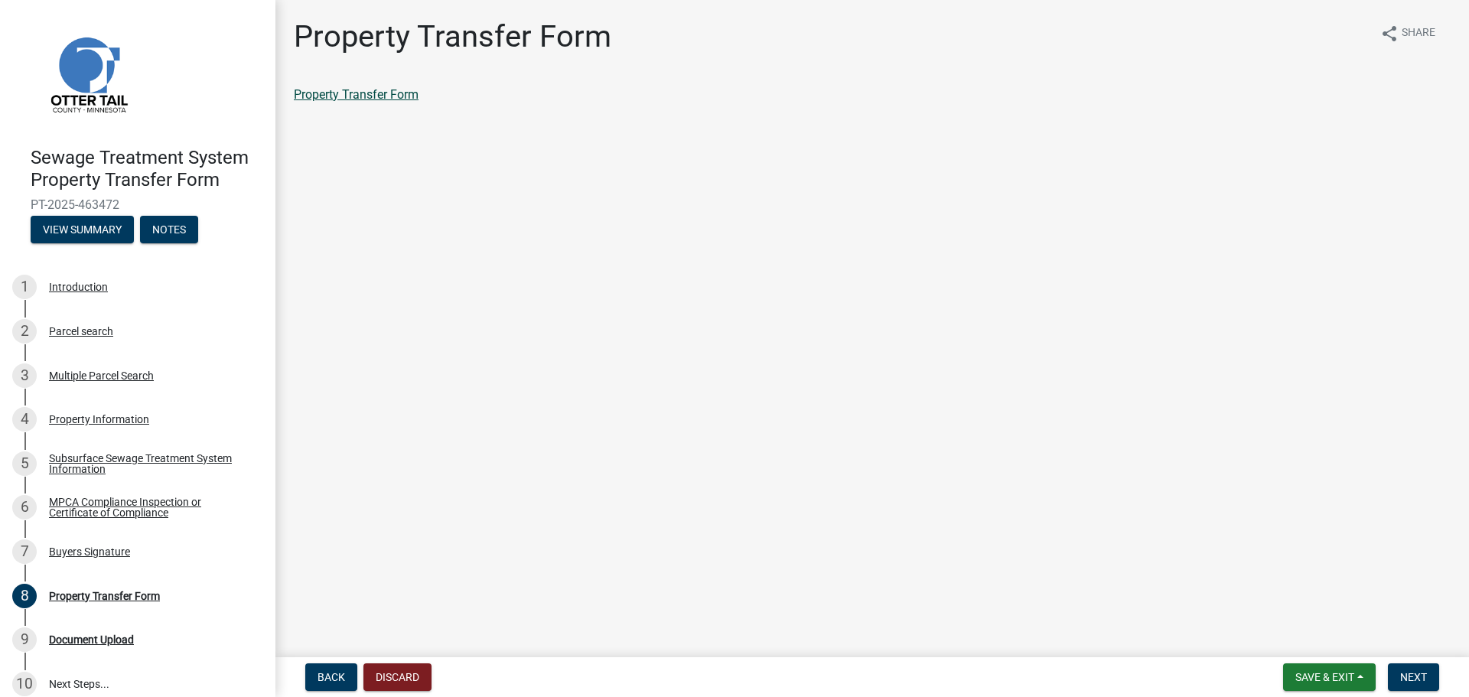
click at [367, 96] on link "Property Transfer Form" at bounding box center [356, 94] width 125 height 15
click at [329, 680] on span "Back" at bounding box center [332, 677] width 28 height 12
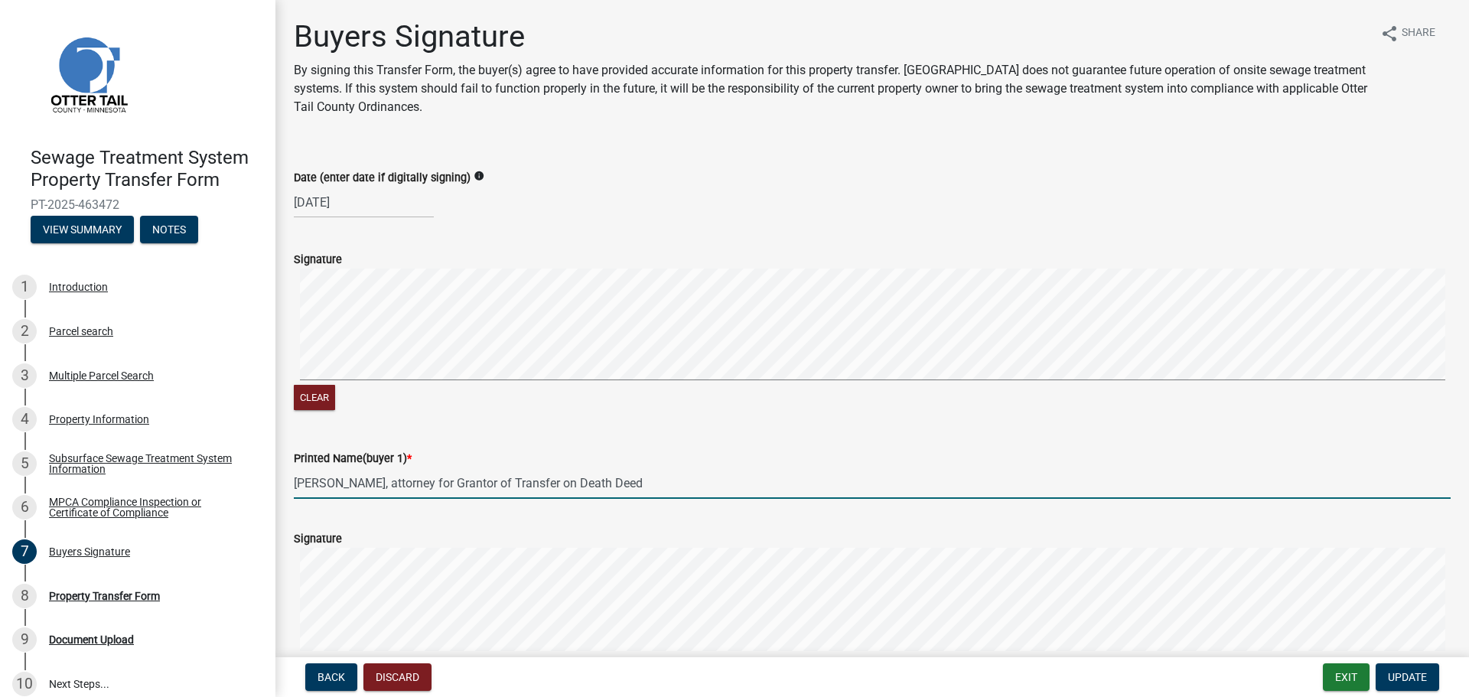
click at [475, 497] on input "[PERSON_NAME], attorney for Grantor of Transfer on Death Deed" at bounding box center [872, 483] width 1157 height 31
click at [423, 486] on input "[PERSON_NAME], attorney for Grantor of Transfer on Death Deed" at bounding box center [872, 483] width 1157 height 31
type input "[PERSON_NAME], att. for Grantor of [PERSON_NAME]"
click at [1411, 675] on span "Update" at bounding box center [1407, 677] width 39 height 12
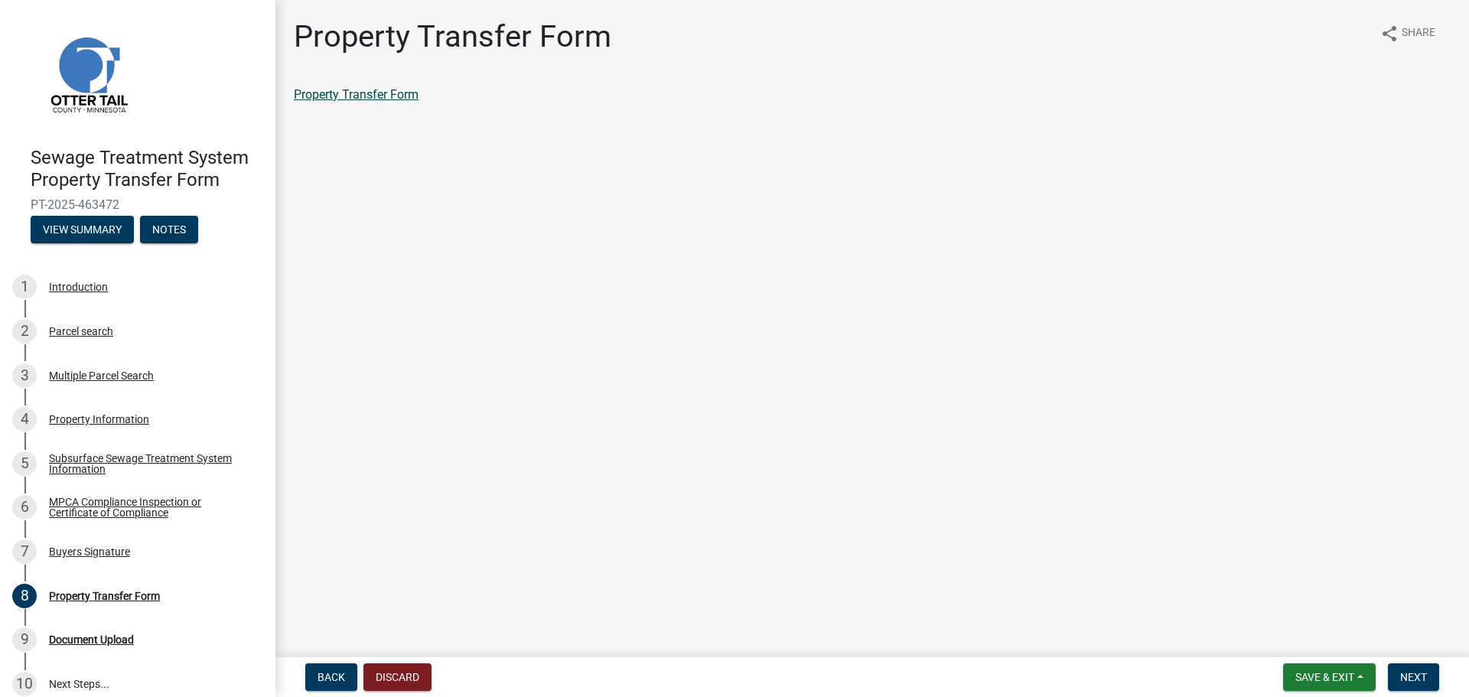
click at [336, 90] on link "Property Transfer Form" at bounding box center [356, 94] width 125 height 15
click at [1433, 676] on button "Next" at bounding box center [1413, 678] width 51 height 28
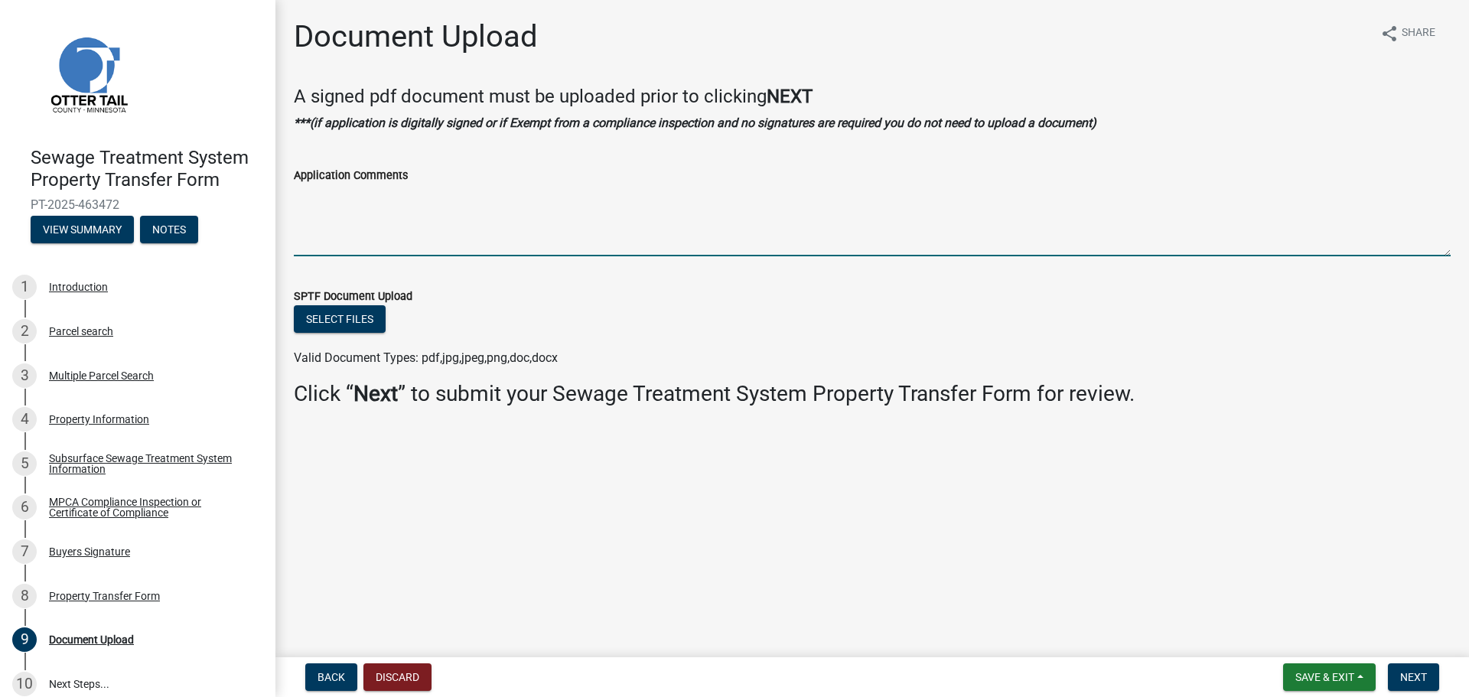
click at [415, 238] on textarea "Application Comments" at bounding box center [872, 220] width 1157 height 72
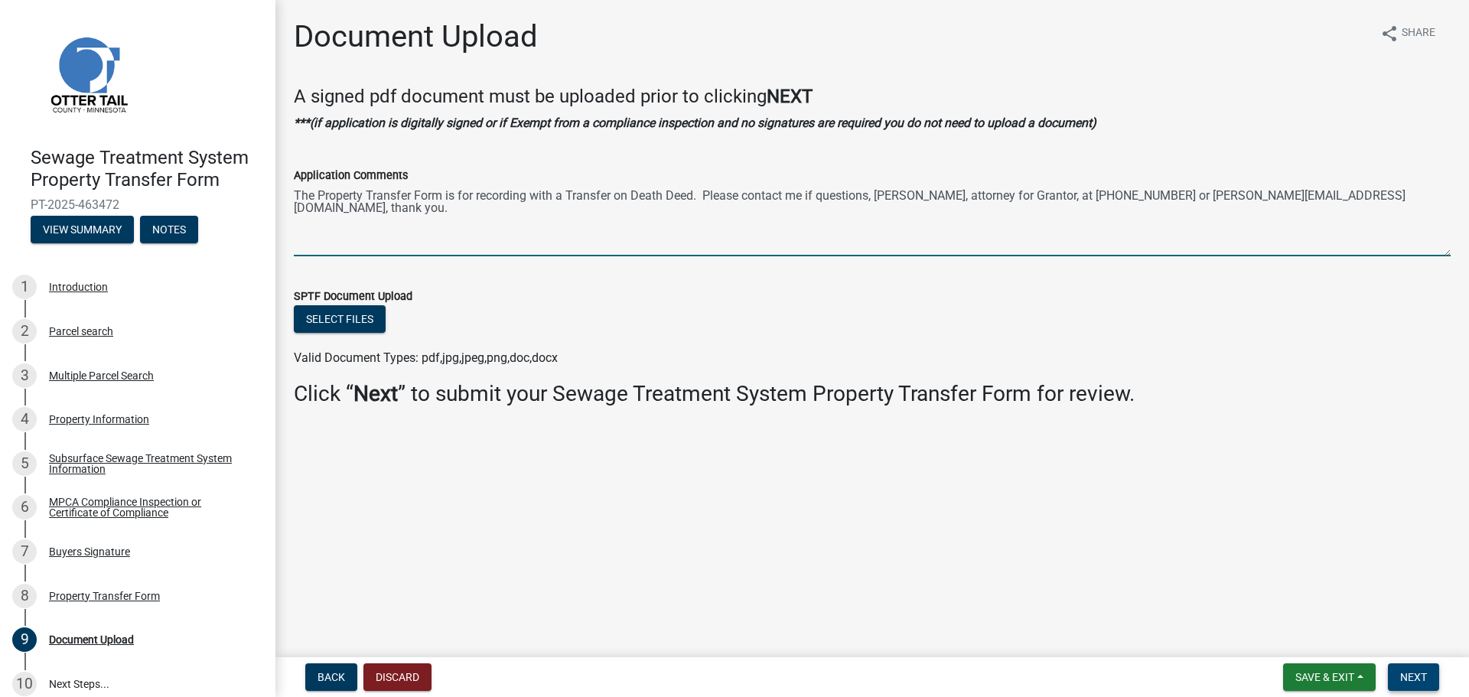
type textarea "The Property Transfer Form is for recording with a Transfer on Death Deed. Plea…"
click at [1423, 675] on span "Next" at bounding box center [1413, 677] width 27 height 12
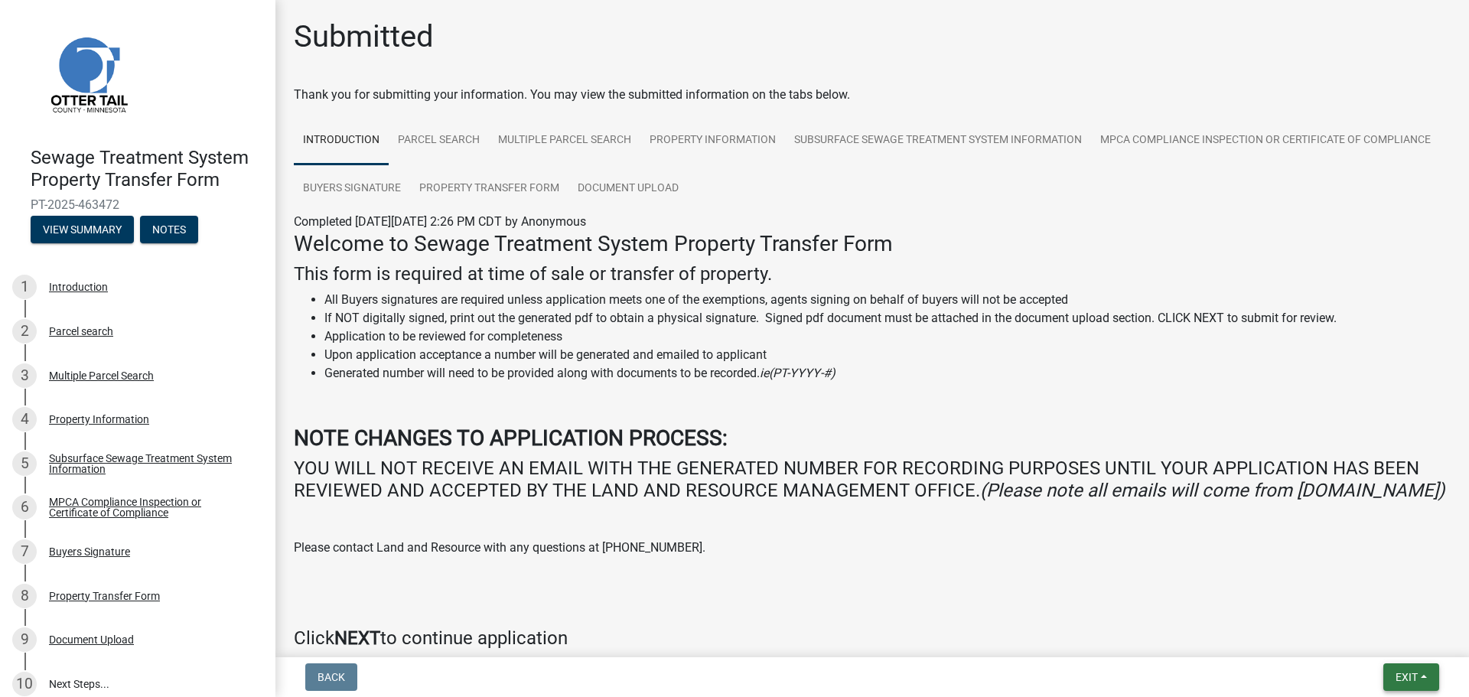
click at [1404, 674] on span "Exit" at bounding box center [1407, 677] width 22 height 12
click at [1365, 642] on button "Save & Exit" at bounding box center [1378, 637] width 122 height 37
